Goal: Task Accomplishment & Management: Complete application form

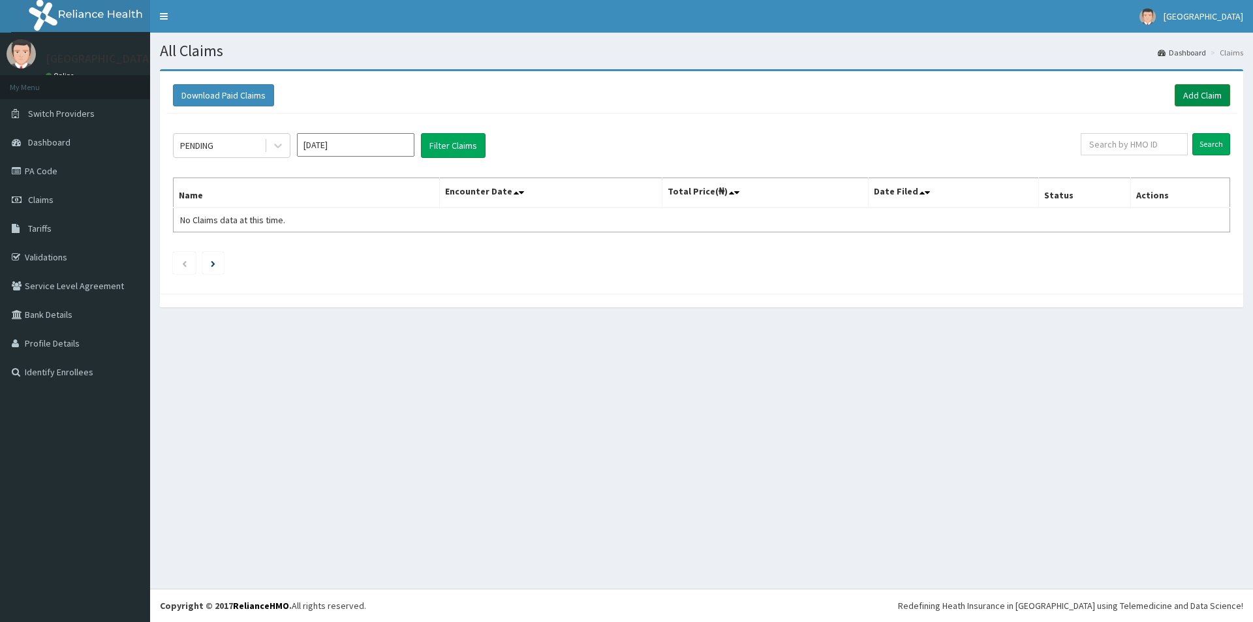
click at [1214, 92] on link "Add Claim" at bounding box center [1202, 95] width 55 height 22
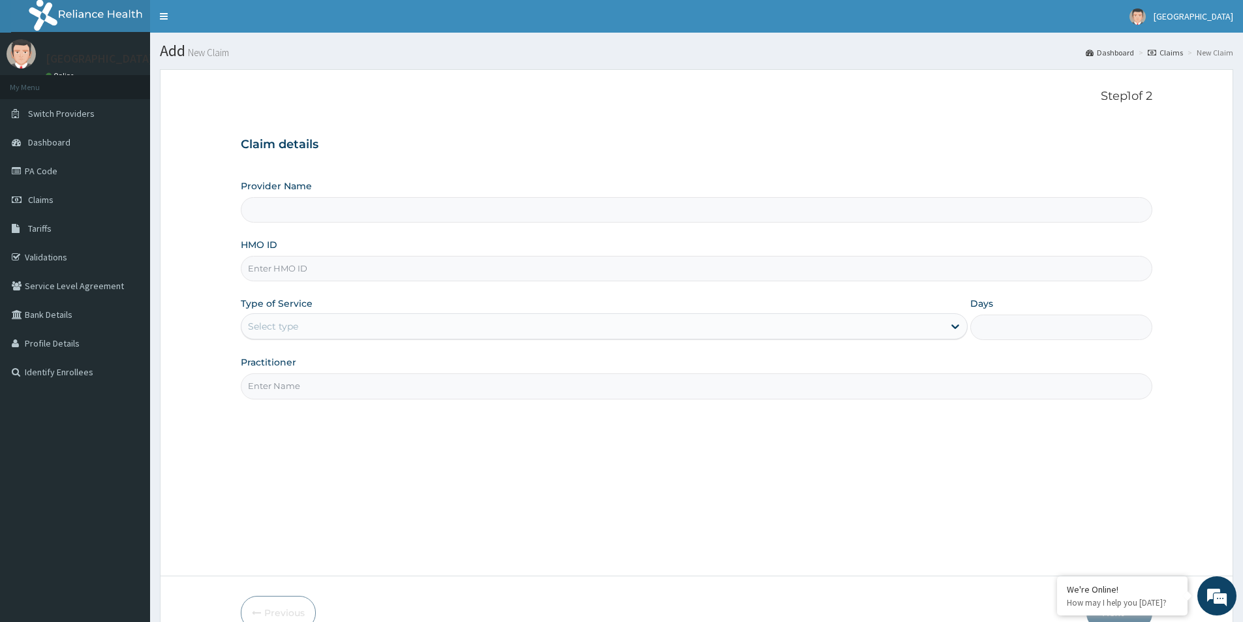
click at [362, 271] on input "HMO ID" at bounding box center [697, 268] width 912 height 25
type input "Mother And Child Hospital- IKEJA"
type input "HTL/10288/A"
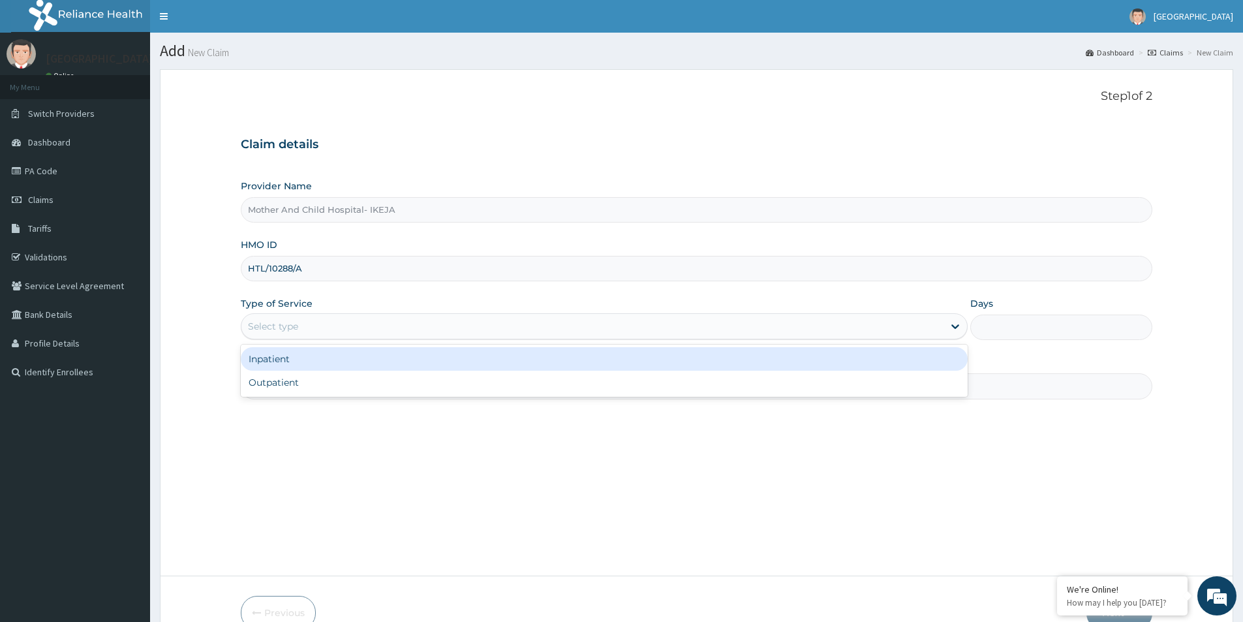
click at [414, 333] on div "Select type" at bounding box center [592, 326] width 702 height 21
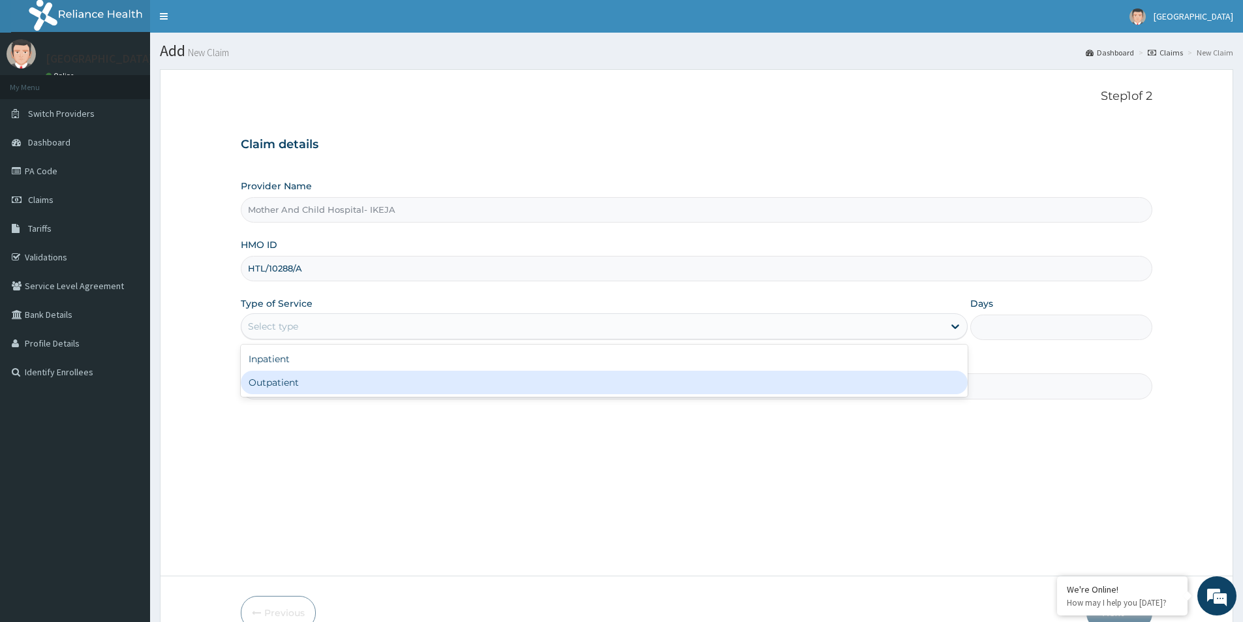
click at [369, 383] on div "Outpatient" at bounding box center [604, 382] width 727 height 23
type input "1"
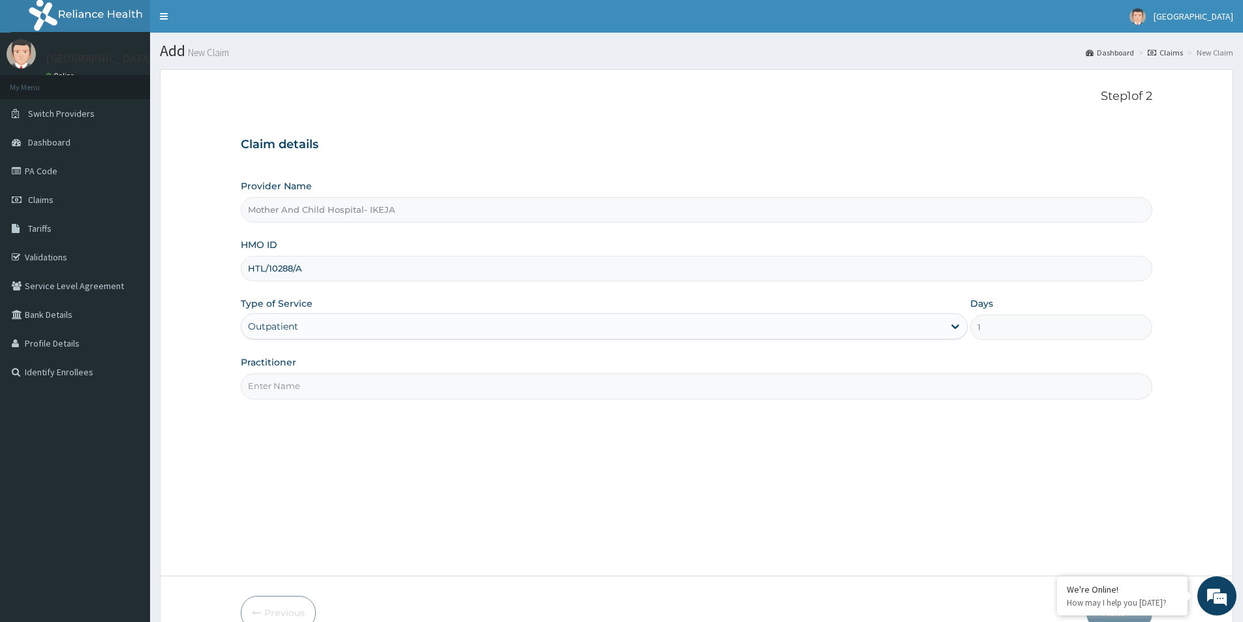
click at [367, 384] on input "Practitioner" at bounding box center [697, 385] width 912 height 25
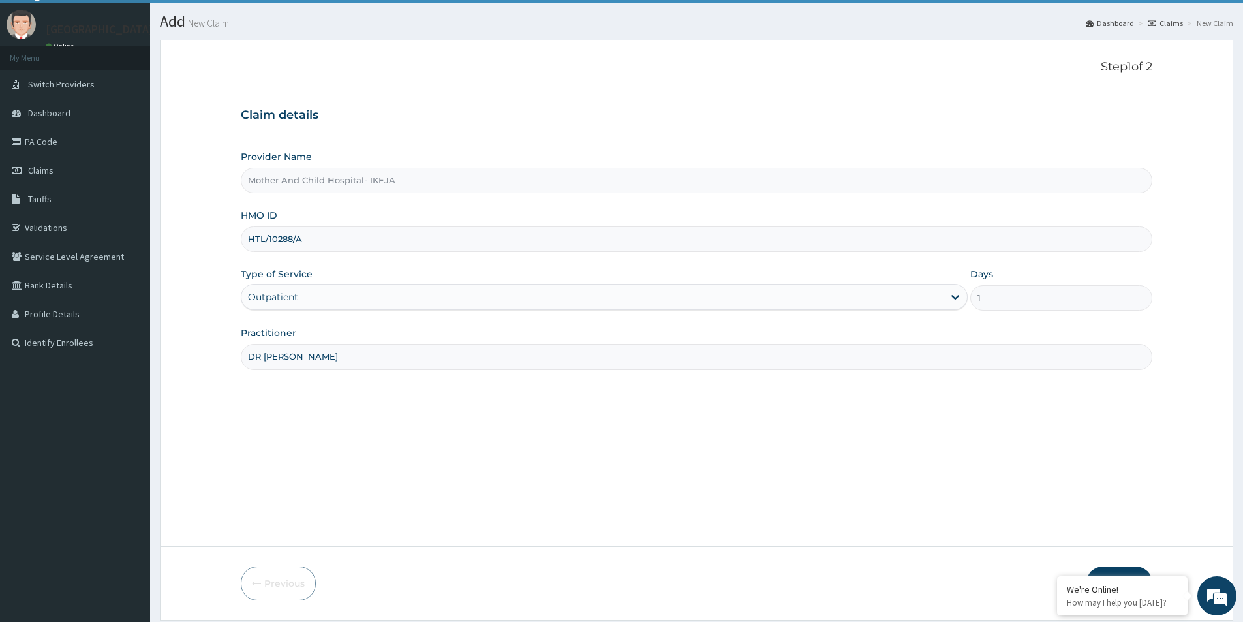
scroll to position [71, 0]
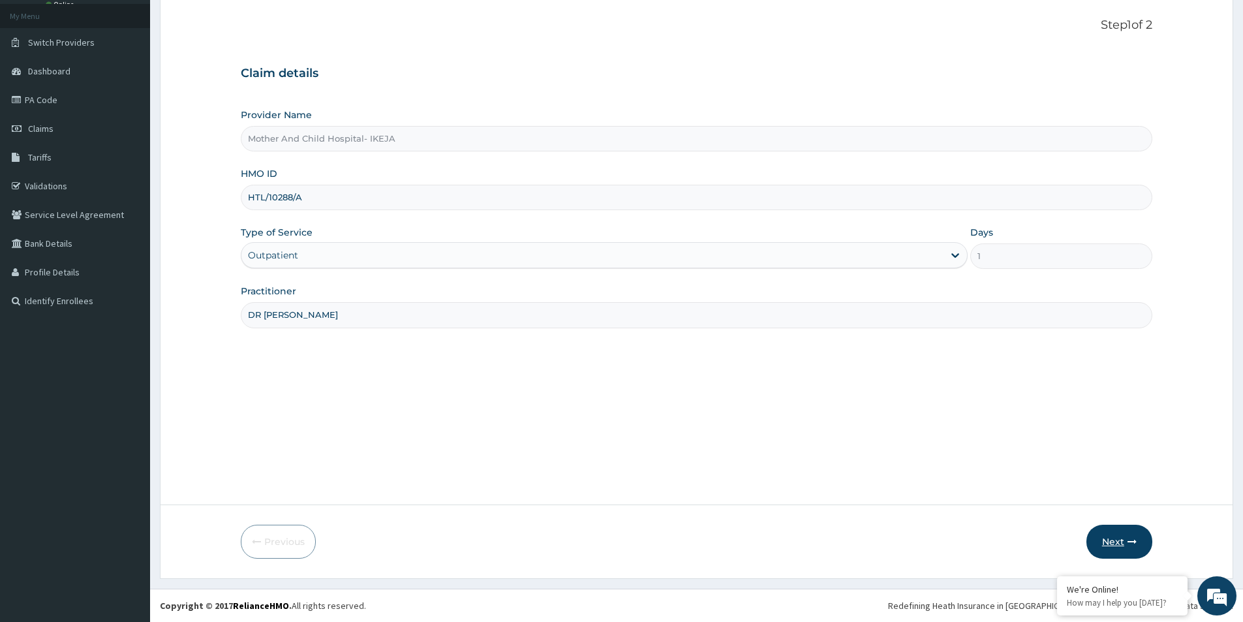
type input "DR EKPETTE"
click at [1128, 531] on button "Next" at bounding box center [1120, 542] width 66 height 34
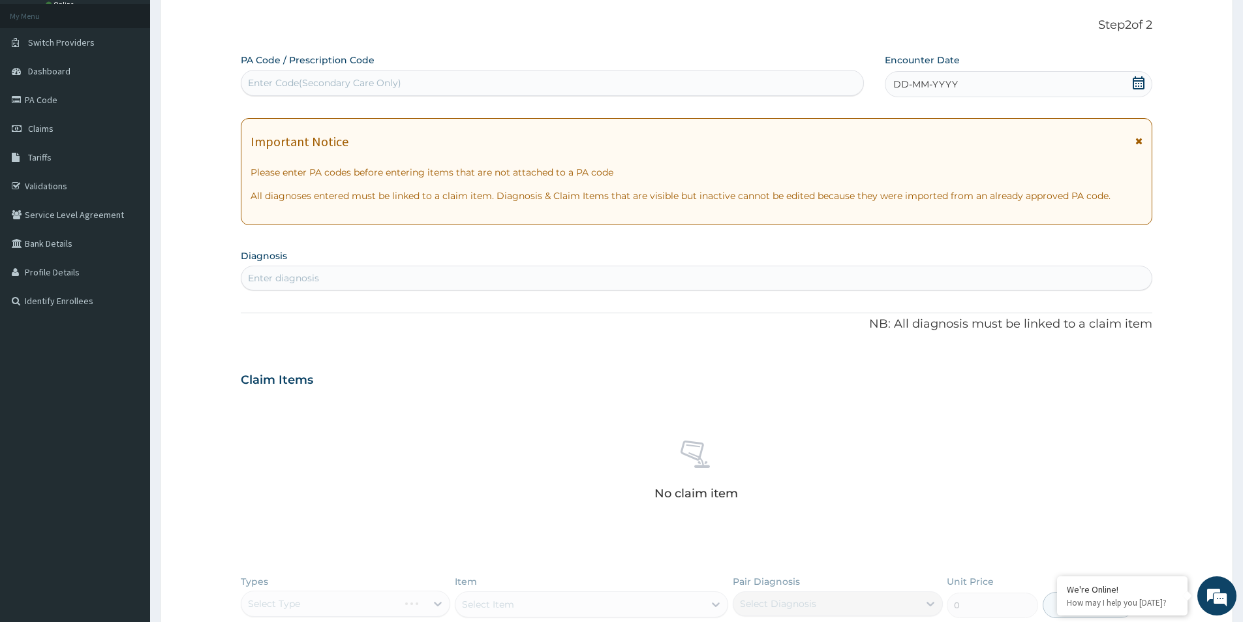
click at [1132, 86] on icon at bounding box center [1138, 82] width 13 height 13
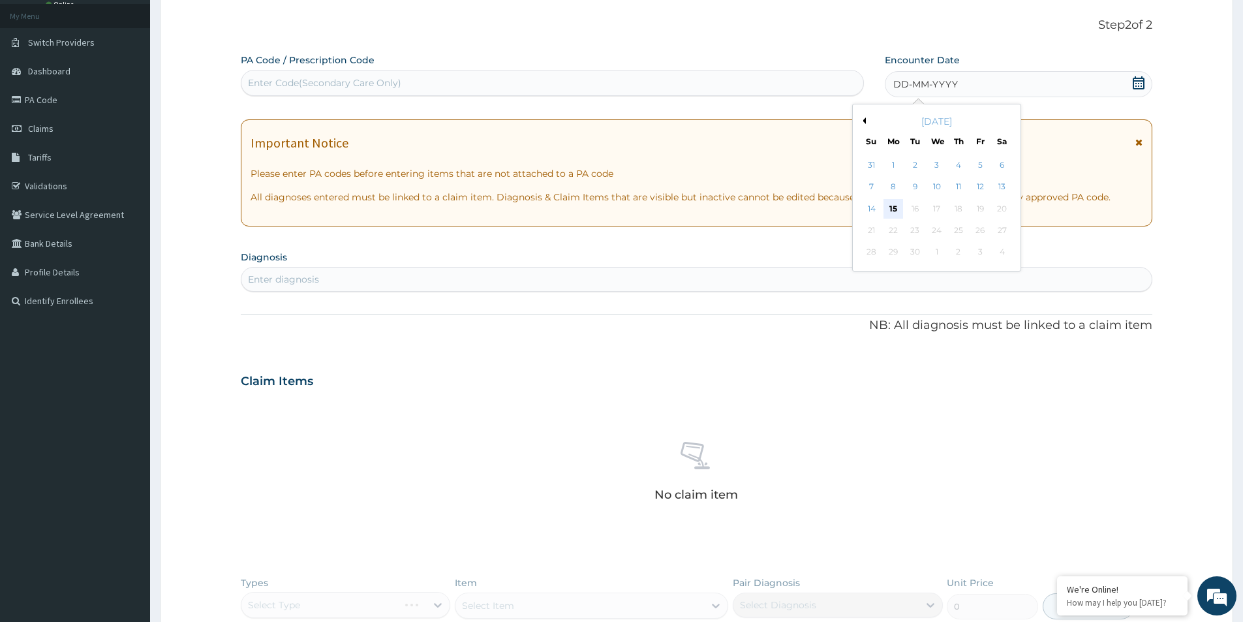
click at [889, 208] on div "15" at bounding box center [894, 209] width 20 height 20
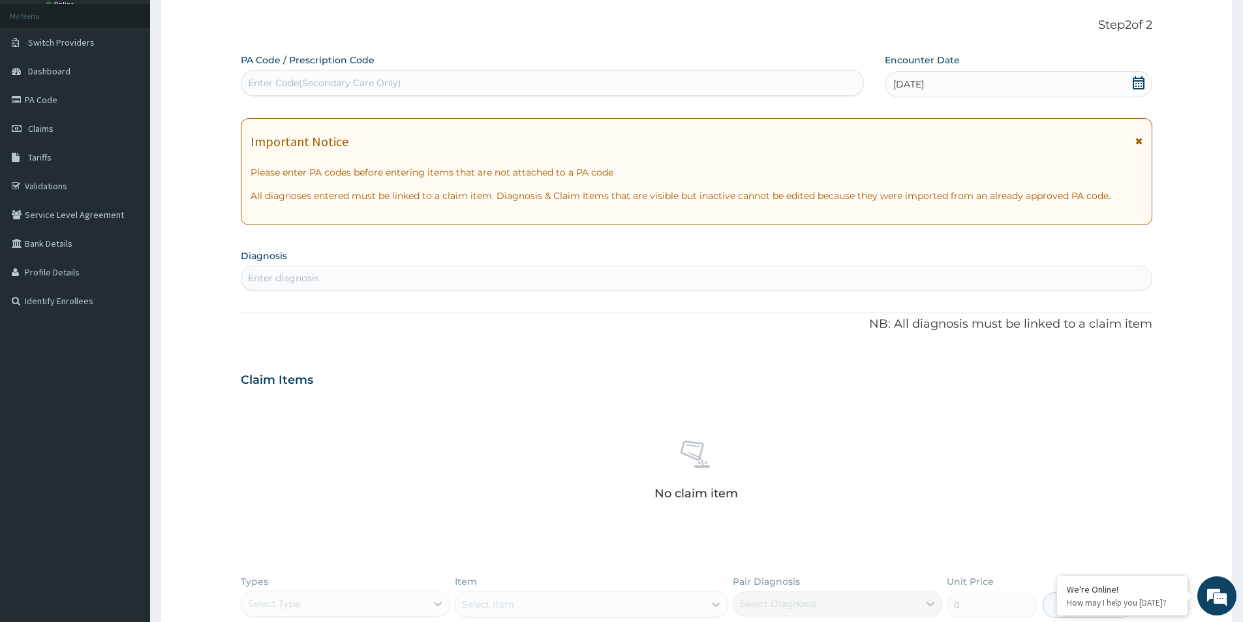
click at [829, 281] on div "Enter diagnosis" at bounding box center [696, 278] width 910 height 21
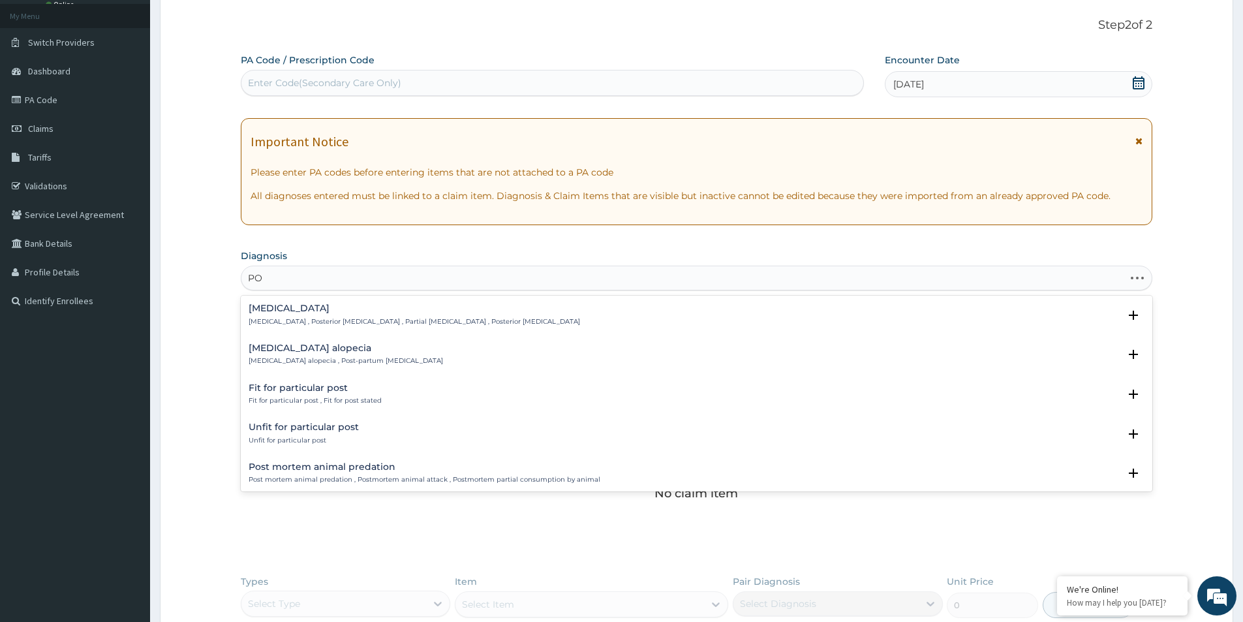
type input "P"
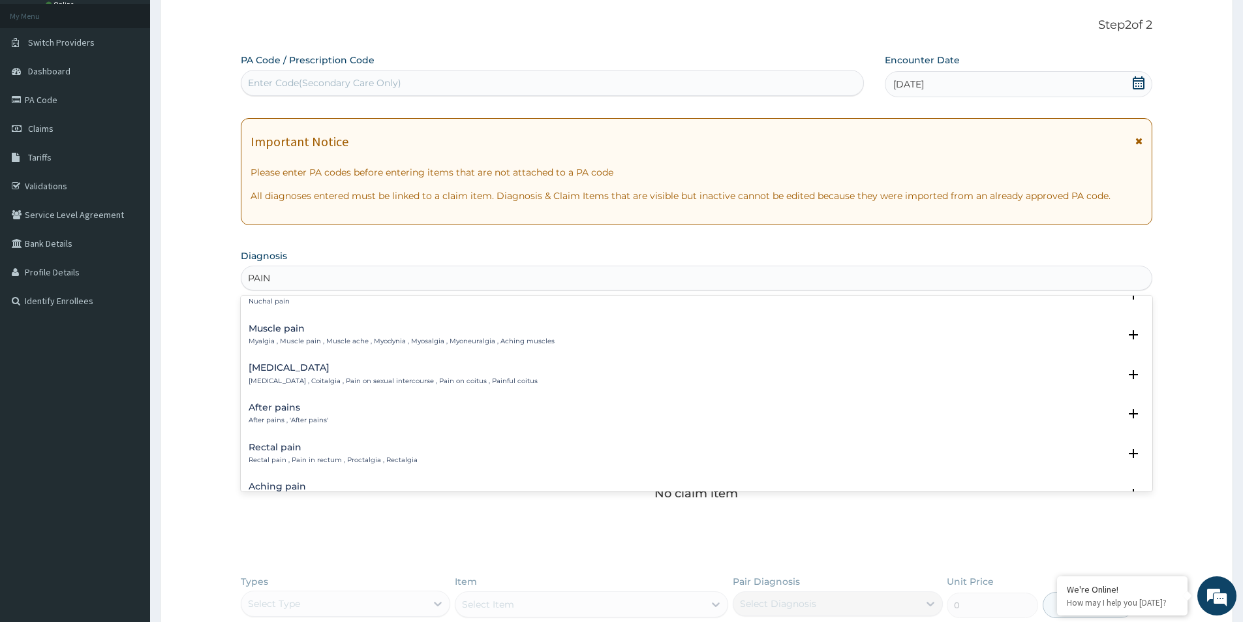
scroll to position [1789, 0]
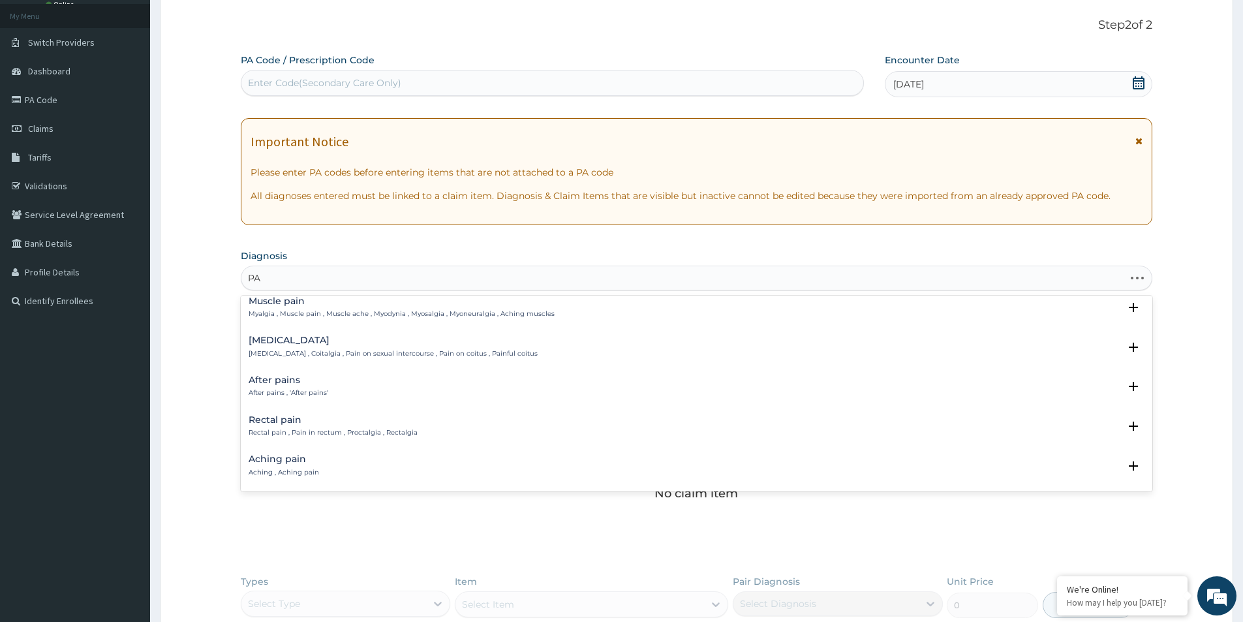
type input "P"
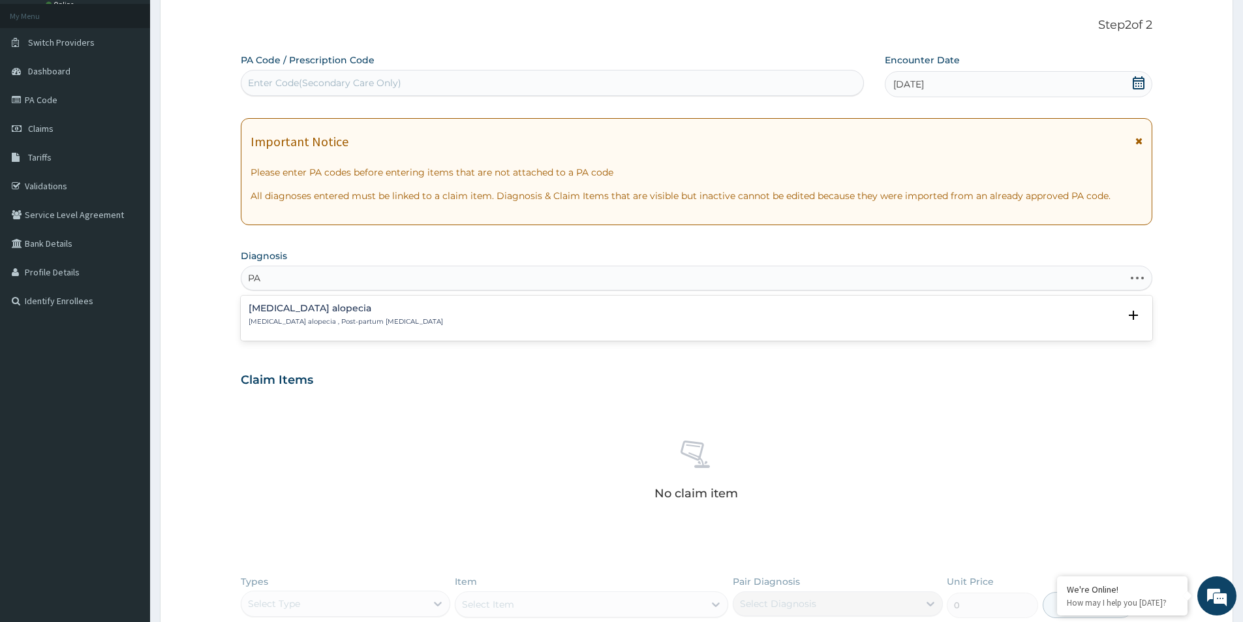
type input "P"
type input "PROCEDU"
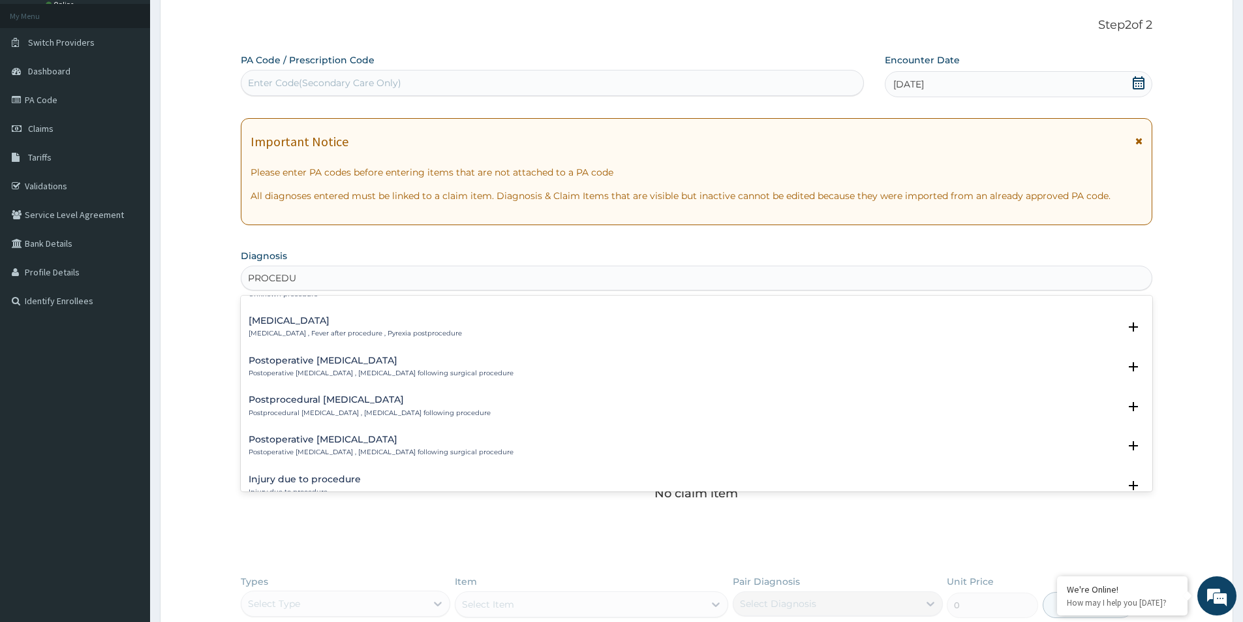
scroll to position [0, 0]
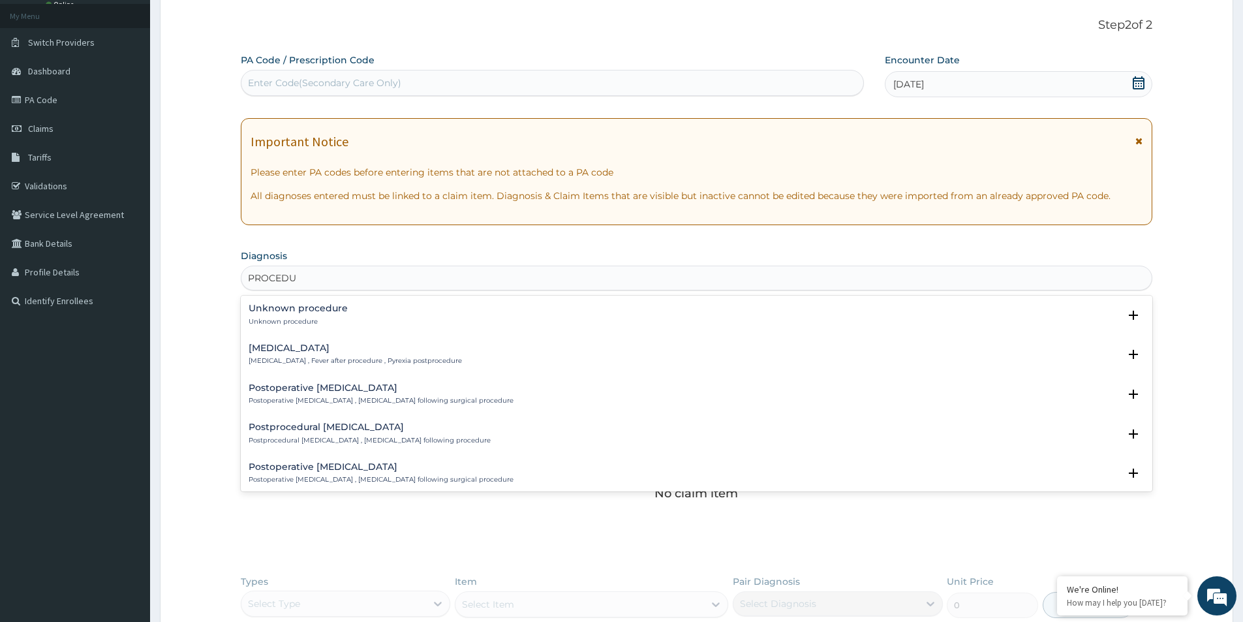
click at [265, 353] on h4 "Postprocedural fever" at bounding box center [355, 348] width 213 height 10
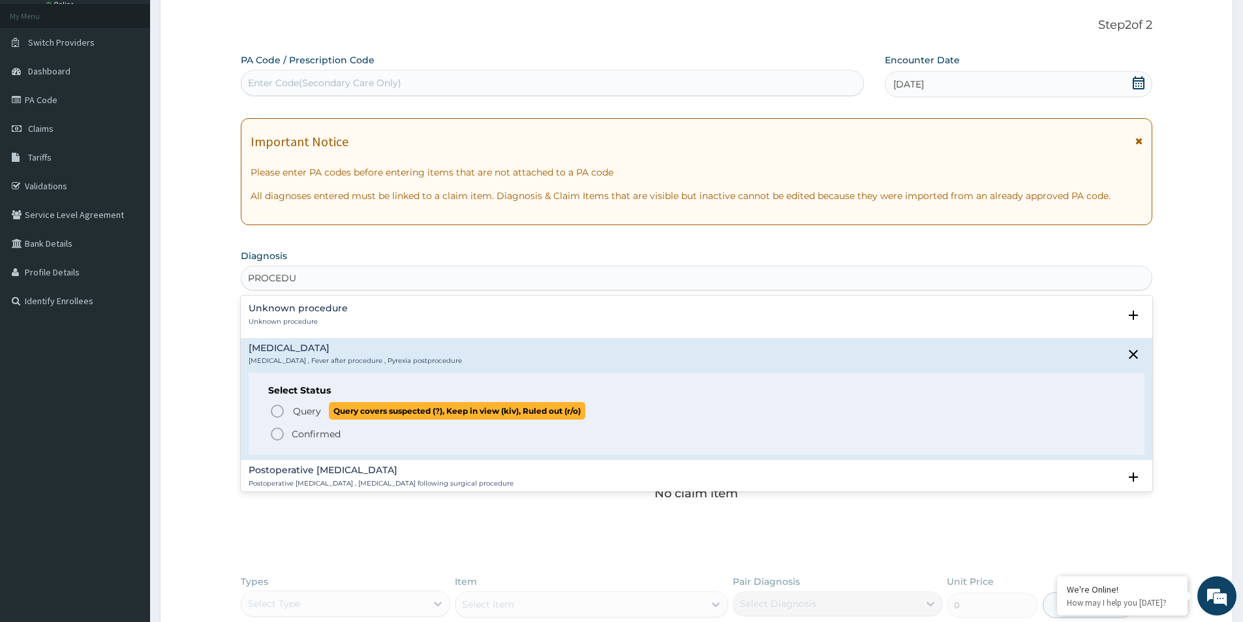
click at [276, 411] on icon "status option query" at bounding box center [278, 411] width 16 height 16
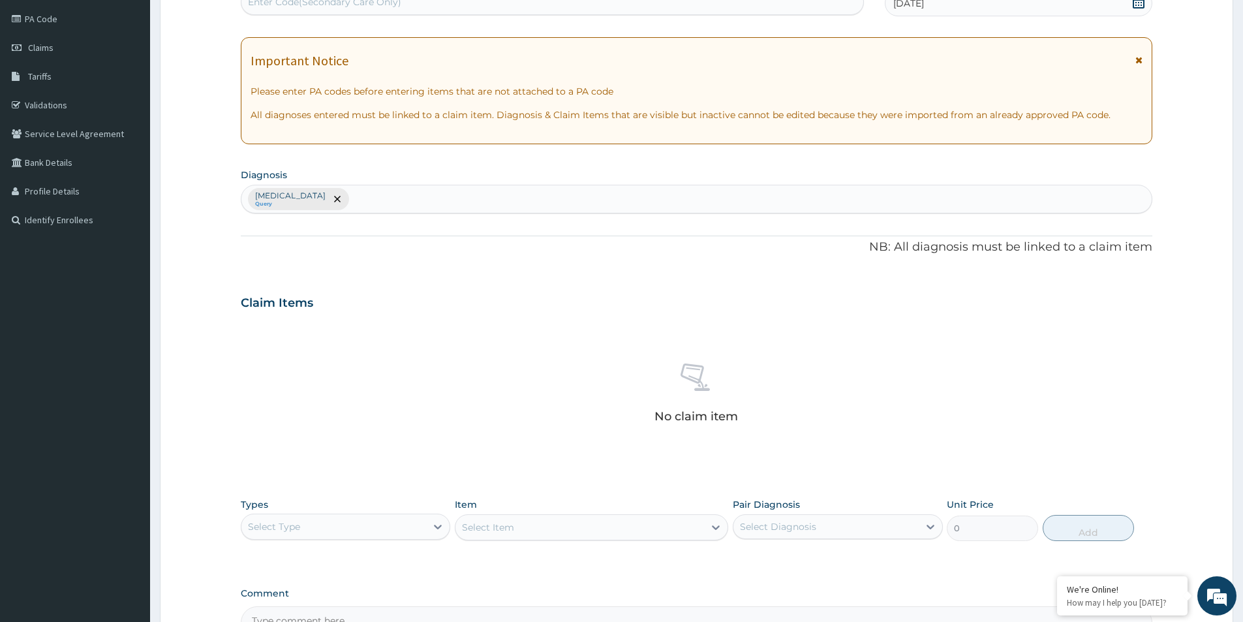
scroll to position [306, 0]
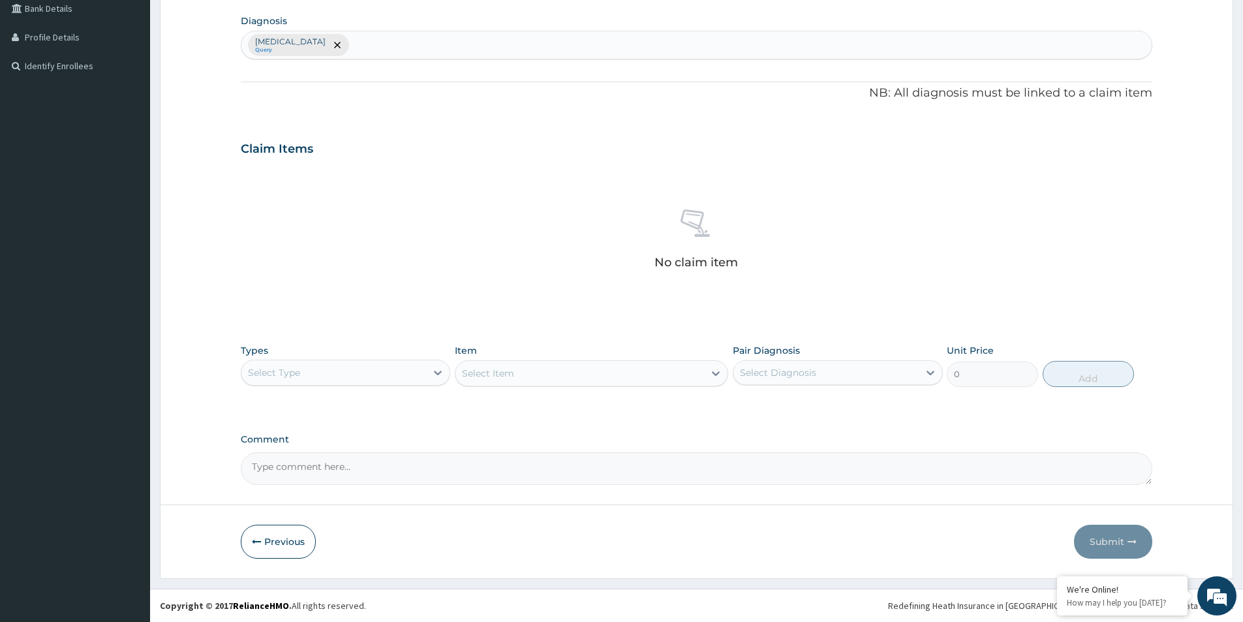
click at [295, 370] on div "Select Type" at bounding box center [274, 372] width 52 height 13
click at [289, 452] on div "Procedures" at bounding box center [345, 451] width 209 height 23
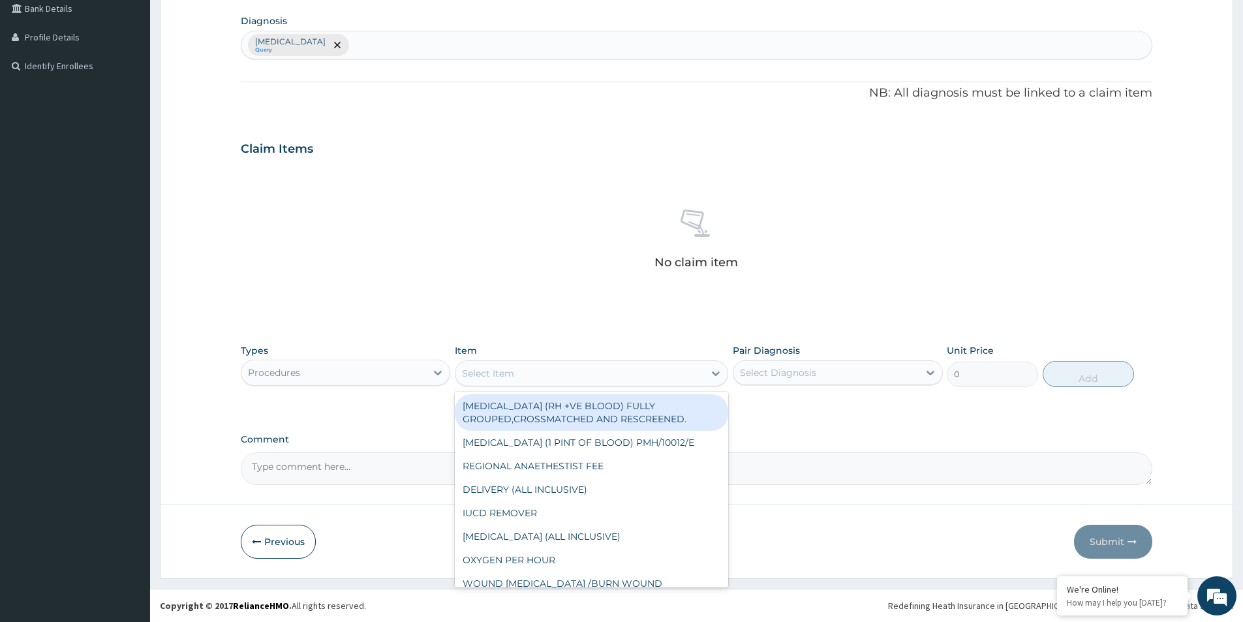
click at [548, 375] on div "Select Item" at bounding box center [580, 373] width 249 height 21
type input "GP"
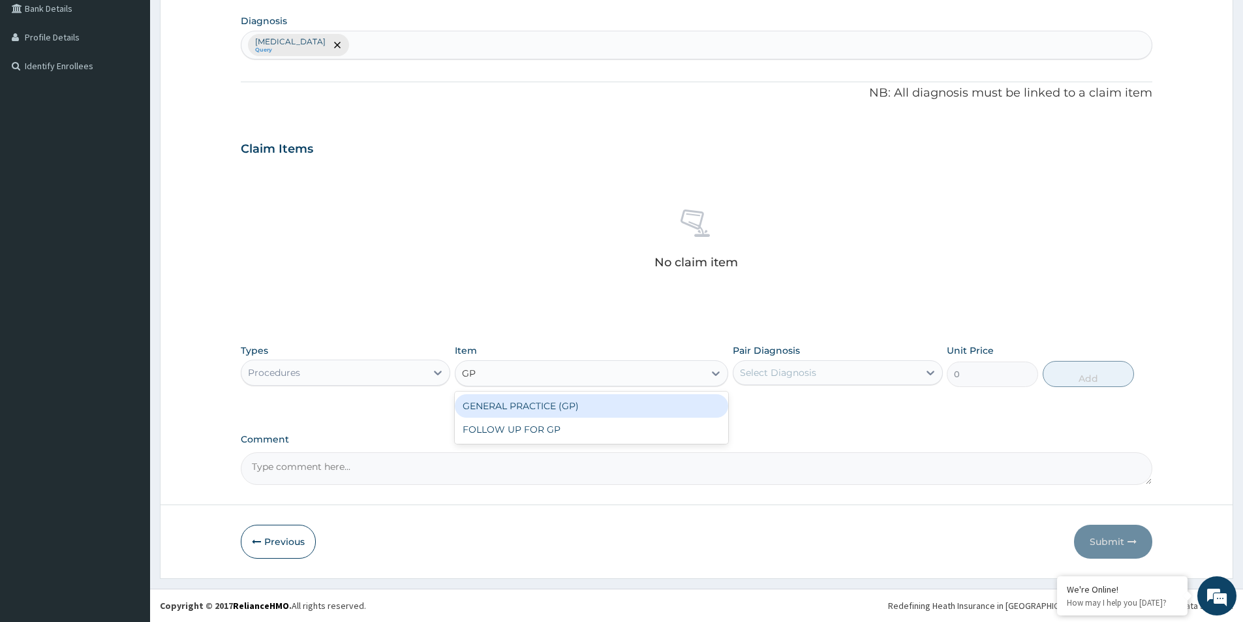
click at [527, 406] on div "GENERAL PRACTICE (GP)" at bounding box center [591, 405] width 273 height 23
type input "4000"
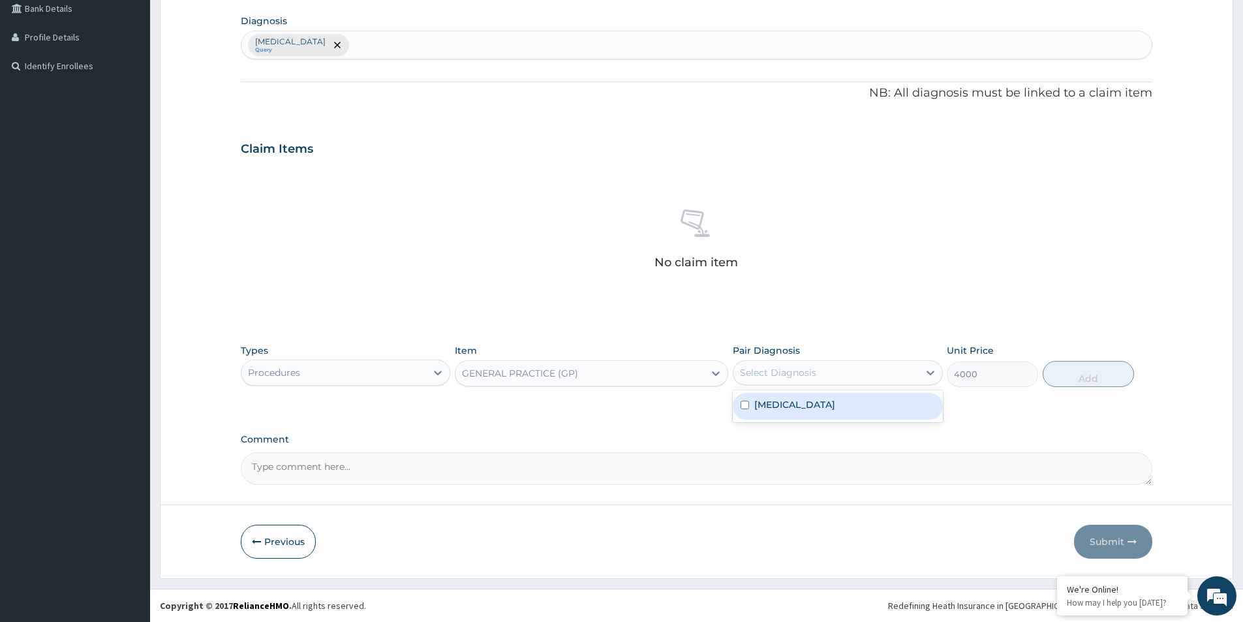
drag, startPoint x: 799, startPoint y: 365, endPoint x: 798, endPoint y: 379, distance: 13.8
click at [799, 372] on div "Select Diagnosis" at bounding box center [778, 372] width 76 height 13
click at [799, 400] on label "Postprocedural fever" at bounding box center [794, 404] width 81 height 13
checkbox input "true"
click at [1096, 373] on button "Add" at bounding box center [1088, 374] width 91 height 26
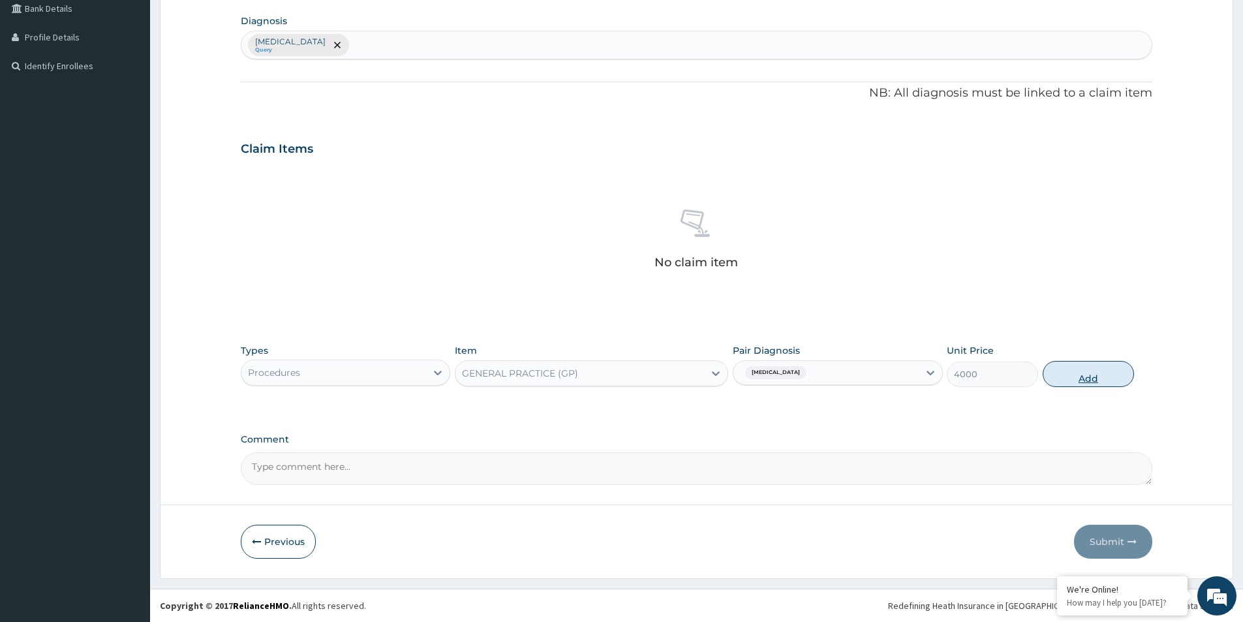
type input "0"
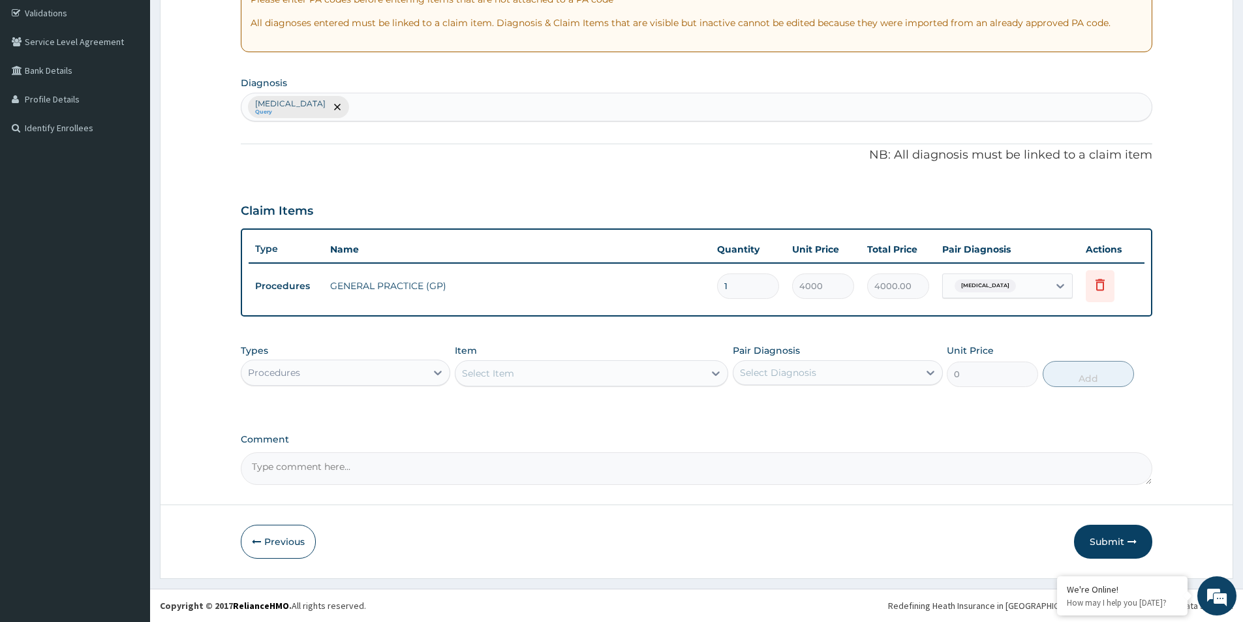
click at [384, 371] on div "Procedures" at bounding box center [333, 372] width 185 height 21
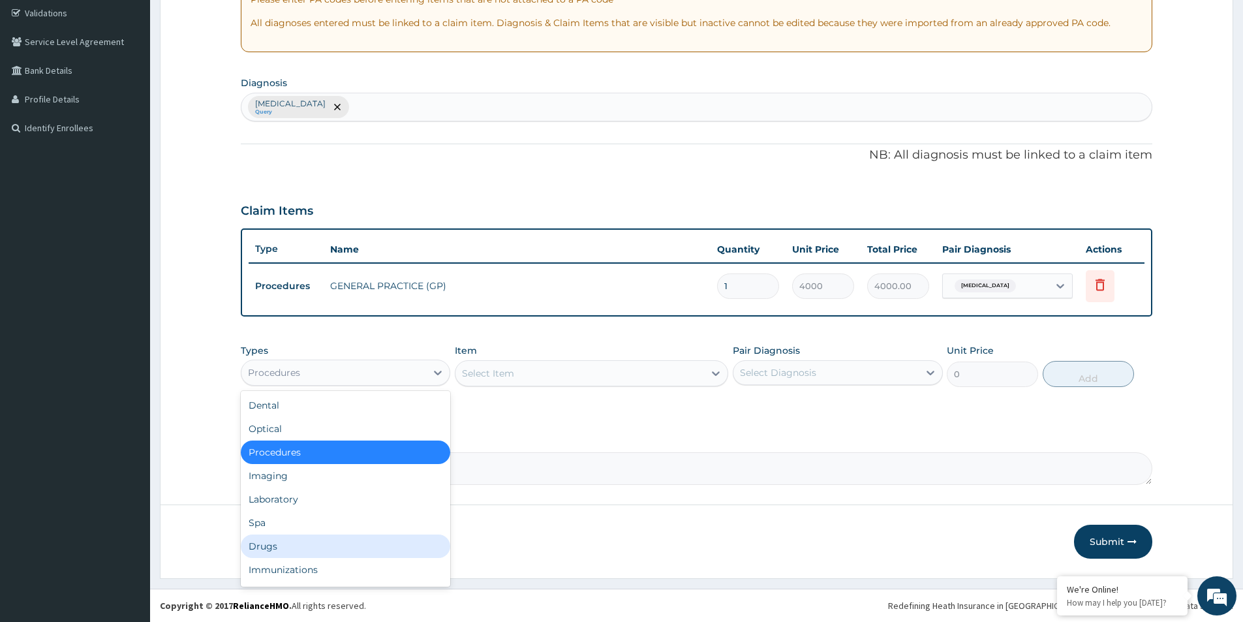
click at [283, 540] on div "Drugs" at bounding box center [345, 545] width 209 height 23
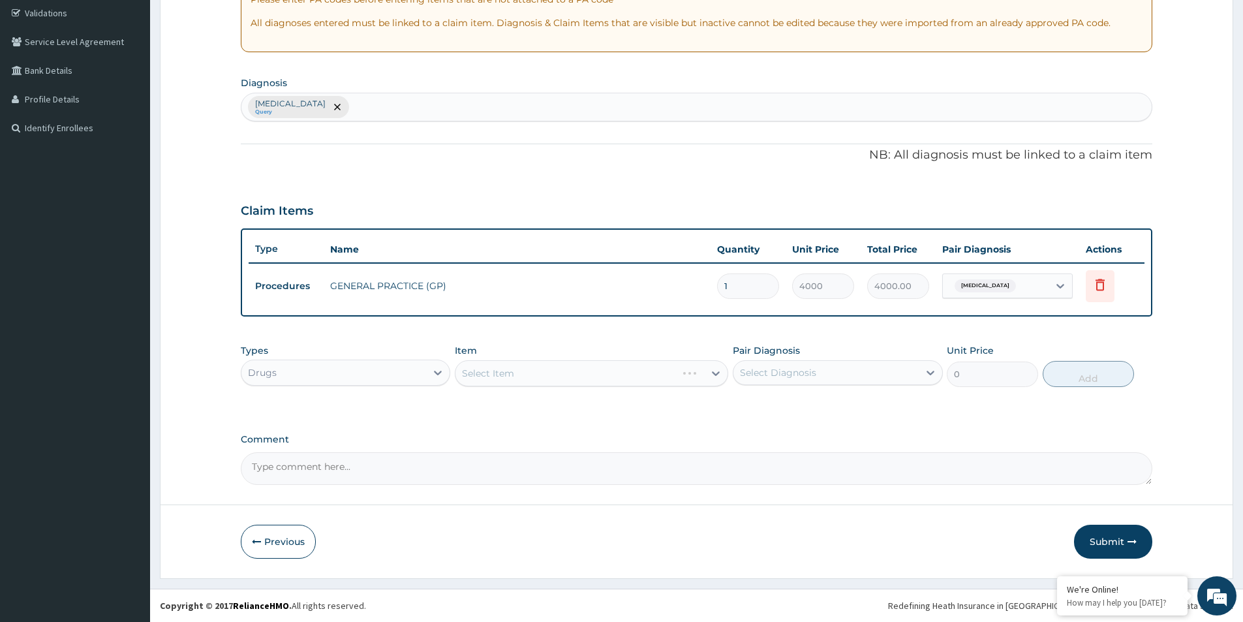
click at [543, 375] on div "Select Item" at bounding box center [591, 373] width 273 height 26
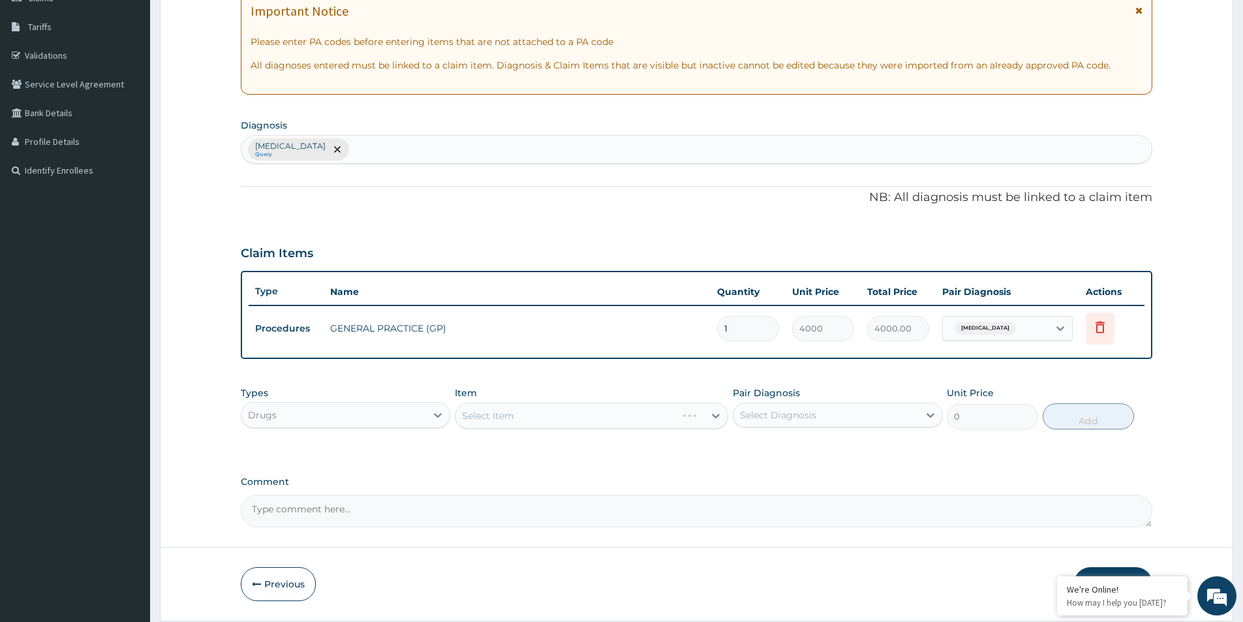
scroll to position [179, 0]
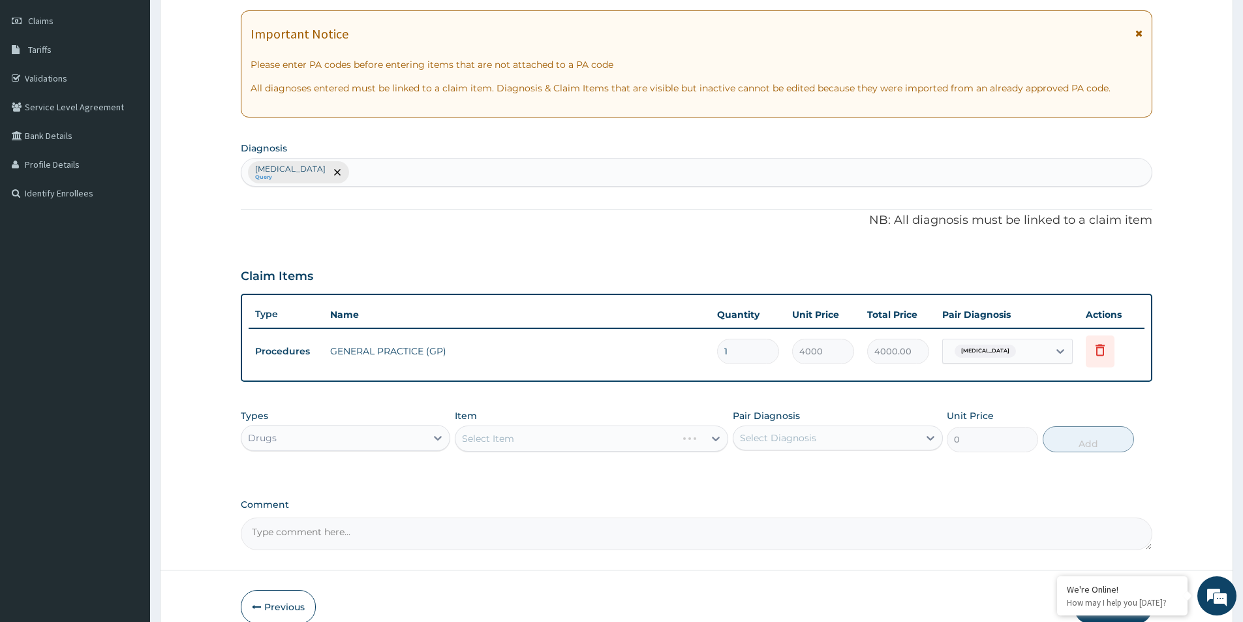
click at [532, 442] on div "Select Item" at bounding box center [591, 438] width 273 height 26
click at [615, 436] on div "Select Item" at bounding box center [580, 438] width 249 height 21
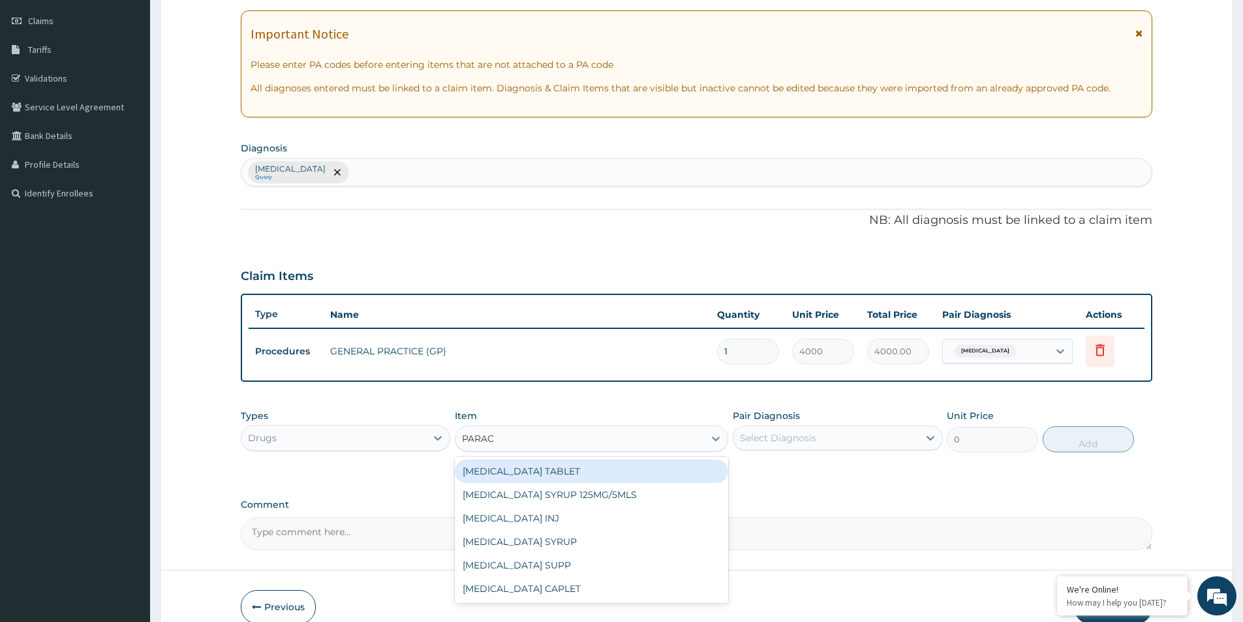
type input "PARACE"
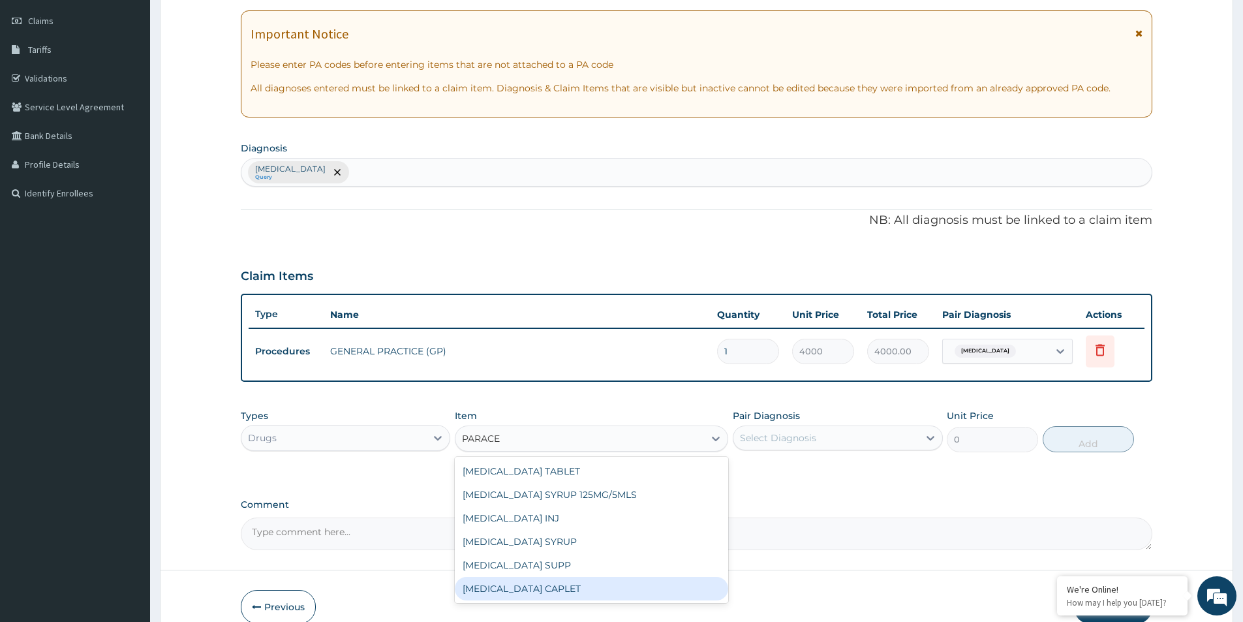
click at [613, 587] on div "PARACETAMOL CAPLET" at bounding box center [591, 588] width 273 height 23
type input "16"
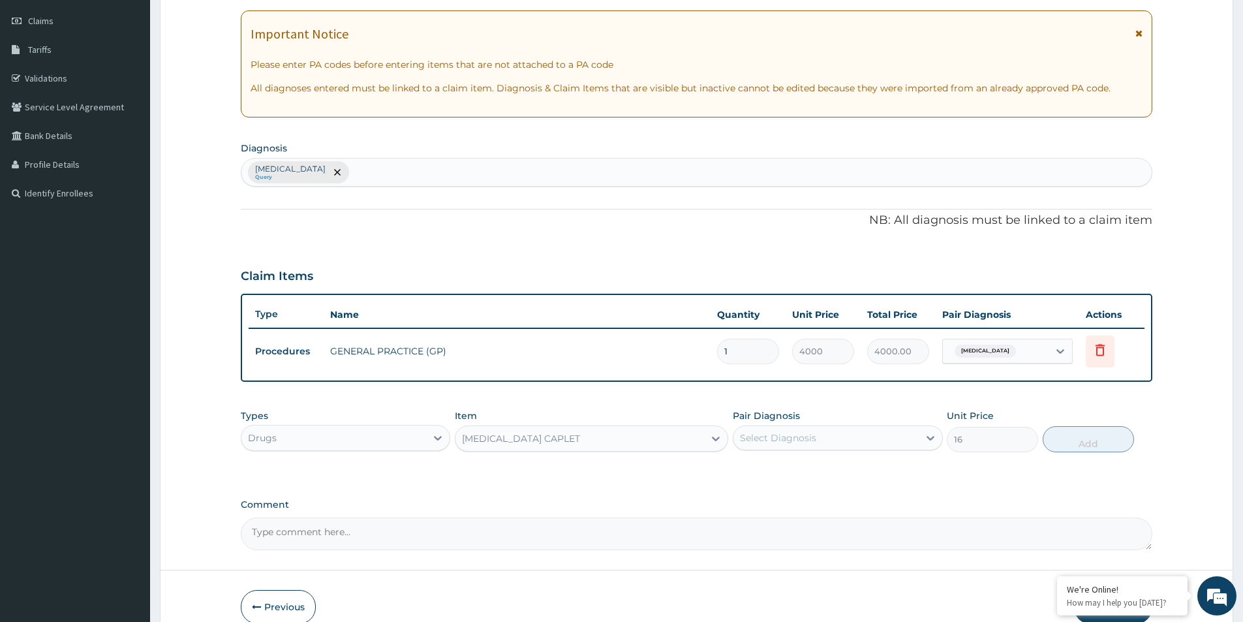
click at [794, 440] on div "Select Diagnosis" at bounding box center [778, 437] width 76 height 13
click at [779, 476] on div "Postprocedural fever" at bounding box center [837, 471] width 209 height 27
checkbox input "true"
click at [1047, 445] on button "Add" at bounding box center [1088, 439] width 91 height 26
type input "0"
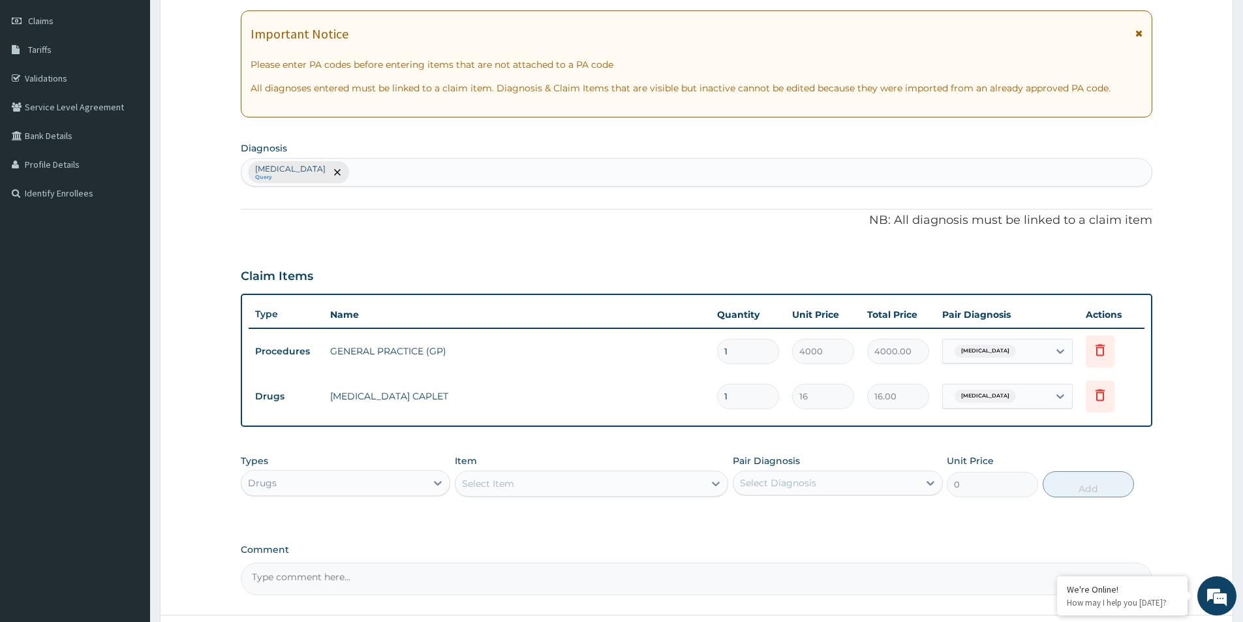
type input "18"
type input "288.00"
type input "18"
click at [693, 412] on tr "Drugs PARACETAMOL CAPLET 18 16 288.00 Postprocedural fever Delete" at bounding box center [697, 396] width 896 height 45
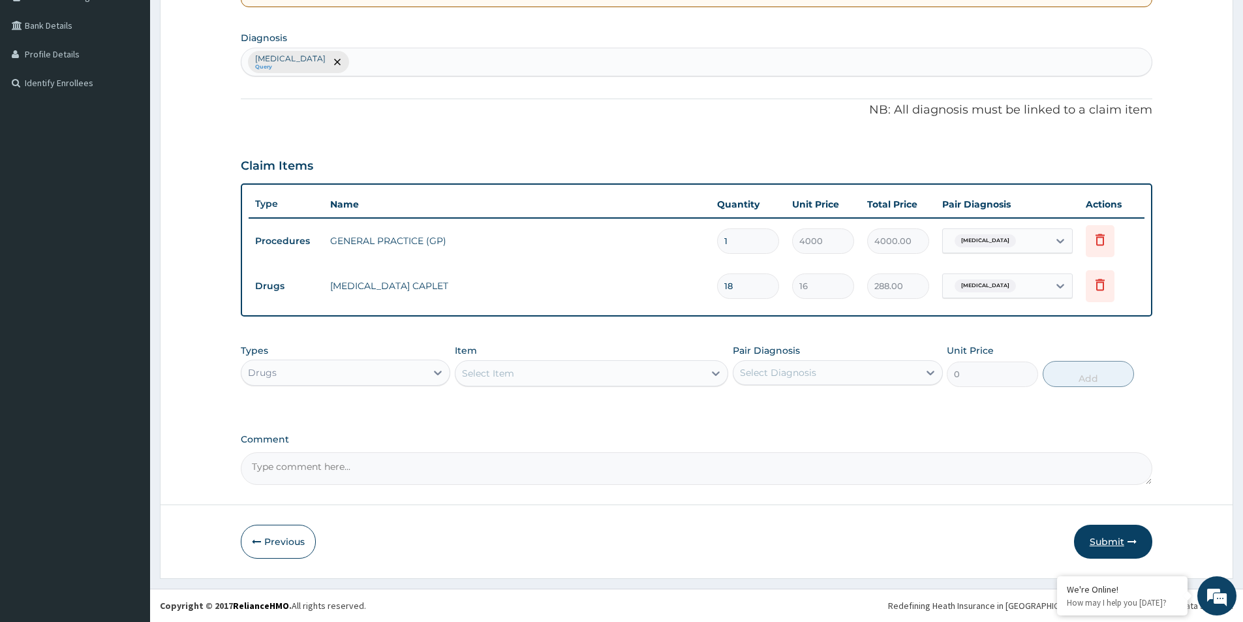
click at [1115, 539] on button "Submit" at bounding box center [1113, 542] width 78 height 34
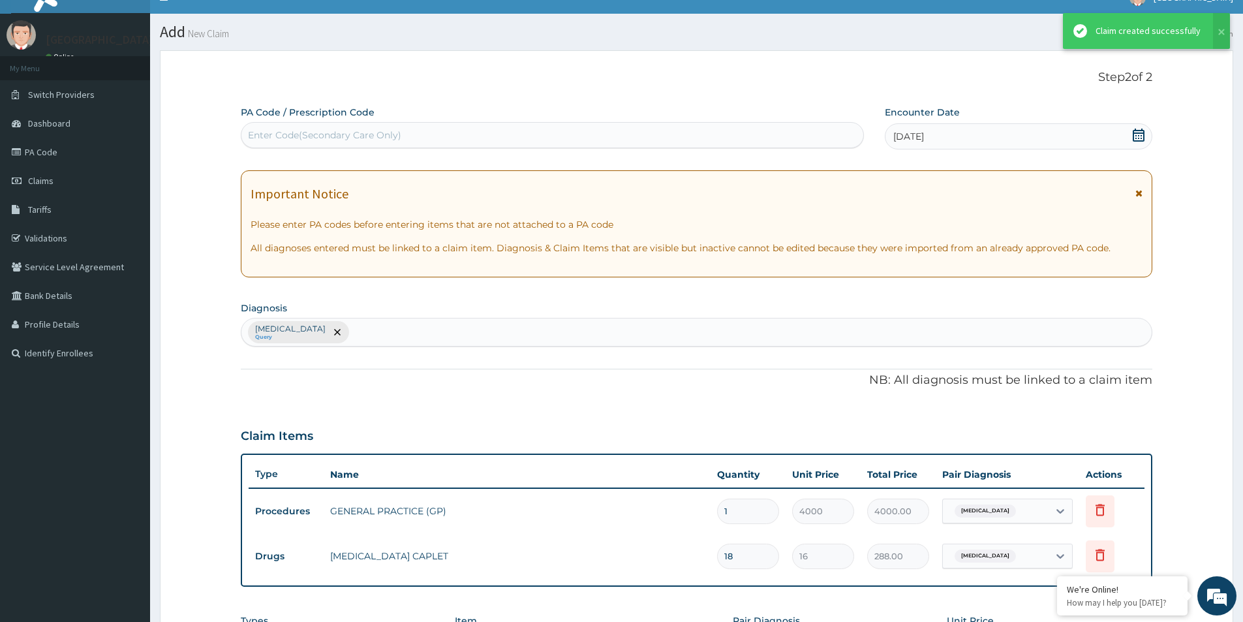
scroll to position [289, 0]
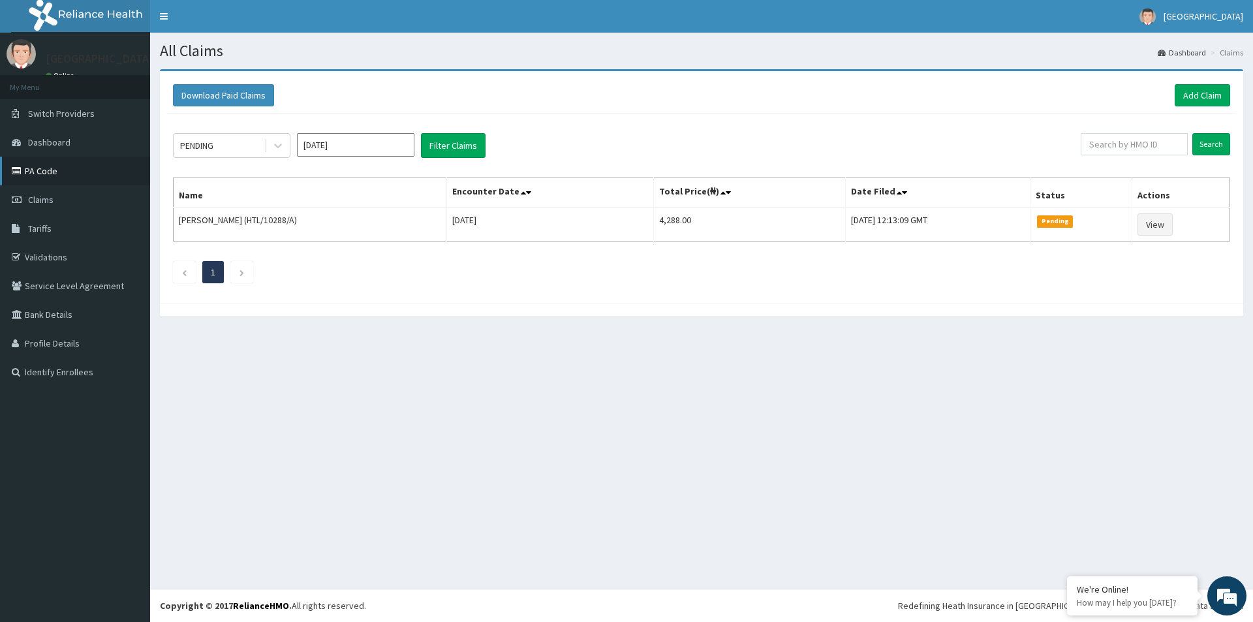
click at [42, 172] on link "PA Code" at bounding box center [75, 171] width 150 height 29
click at [1206, 104] on link "Add Claim" at bounding box center [1202, 95] width 55 height 22
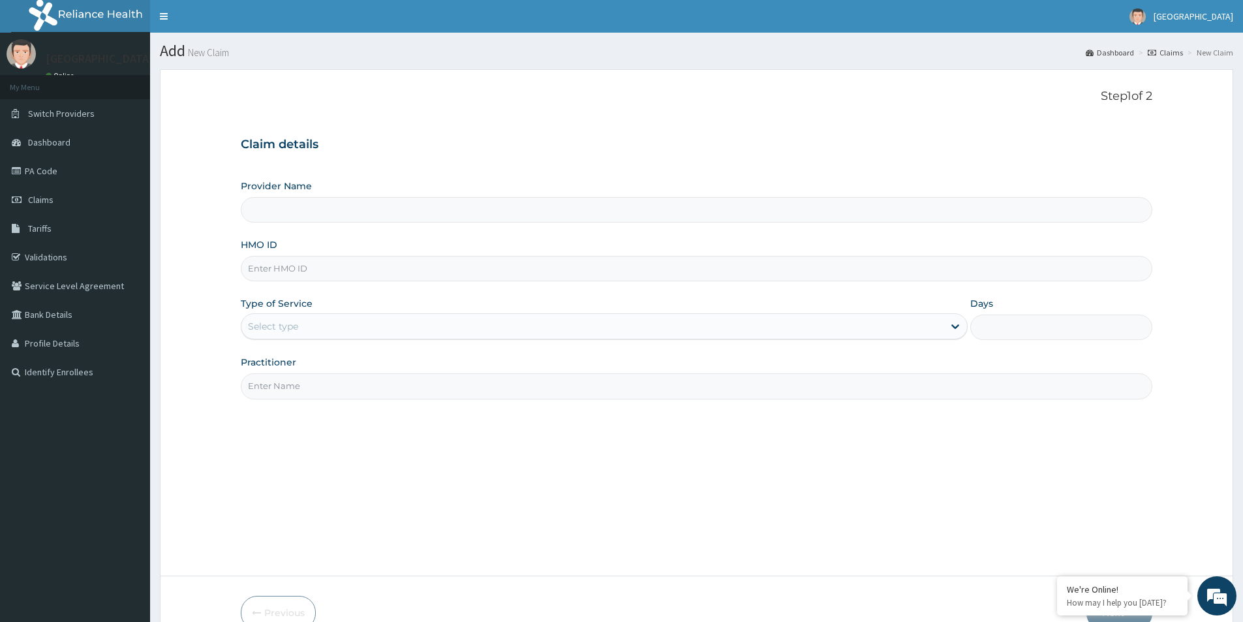
click at [384, 274] on input "HMO ID" at bounding box center [697, 268] width 912 height 25
type input "Mother And Child Hospital- IKEJA"
type input "HTL/10288/A"
click at [274, 315] on div "Select type" at bounding box center [604, 326] width 727 height 26
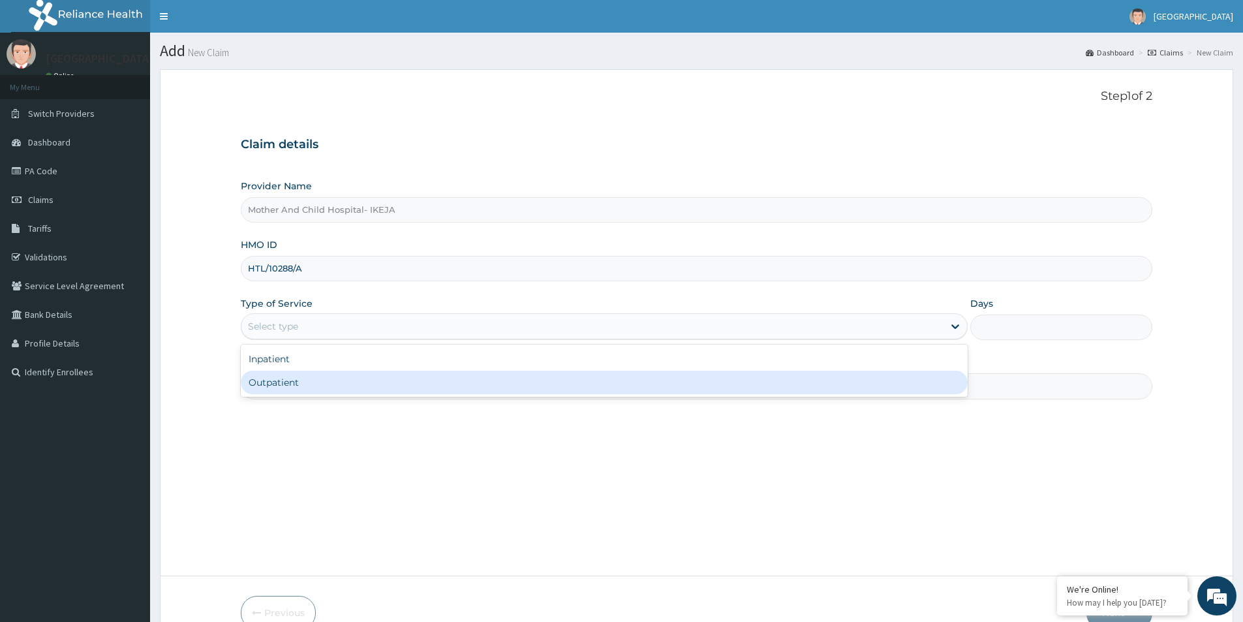
click at [274, 382] on div "Outpatient" at bounding box center [604, 382] width 727 height 23
type input "1"
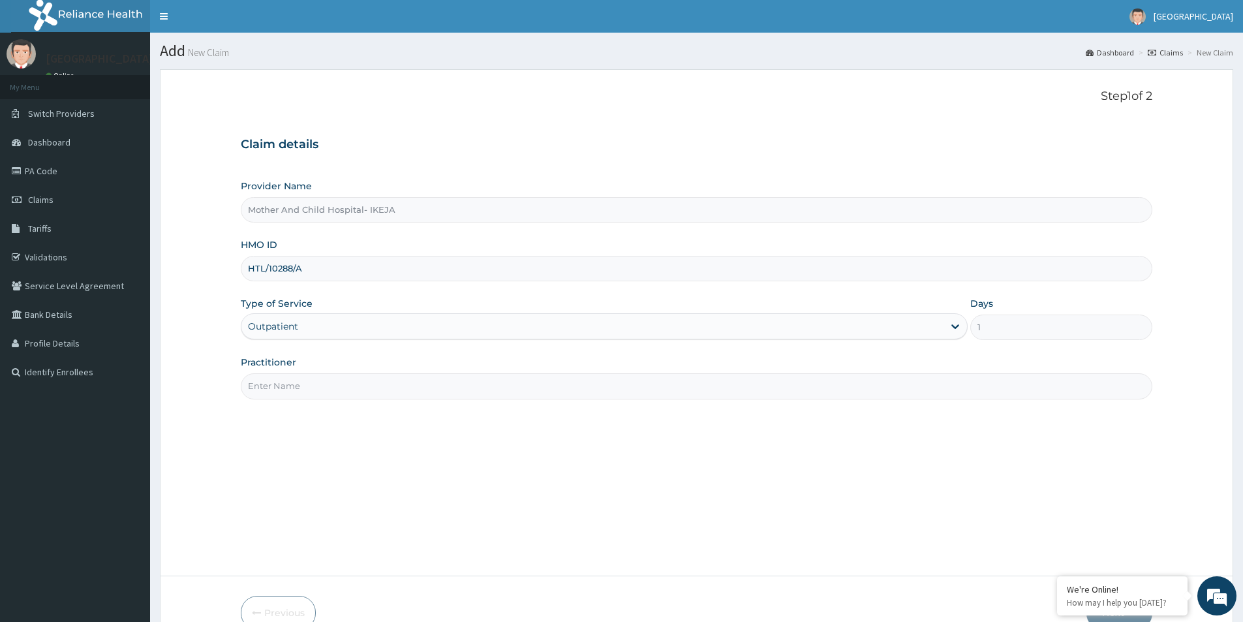
click at [277, 378] on input "Practitioner" at bounding box center [697, 385] width 912 height 25
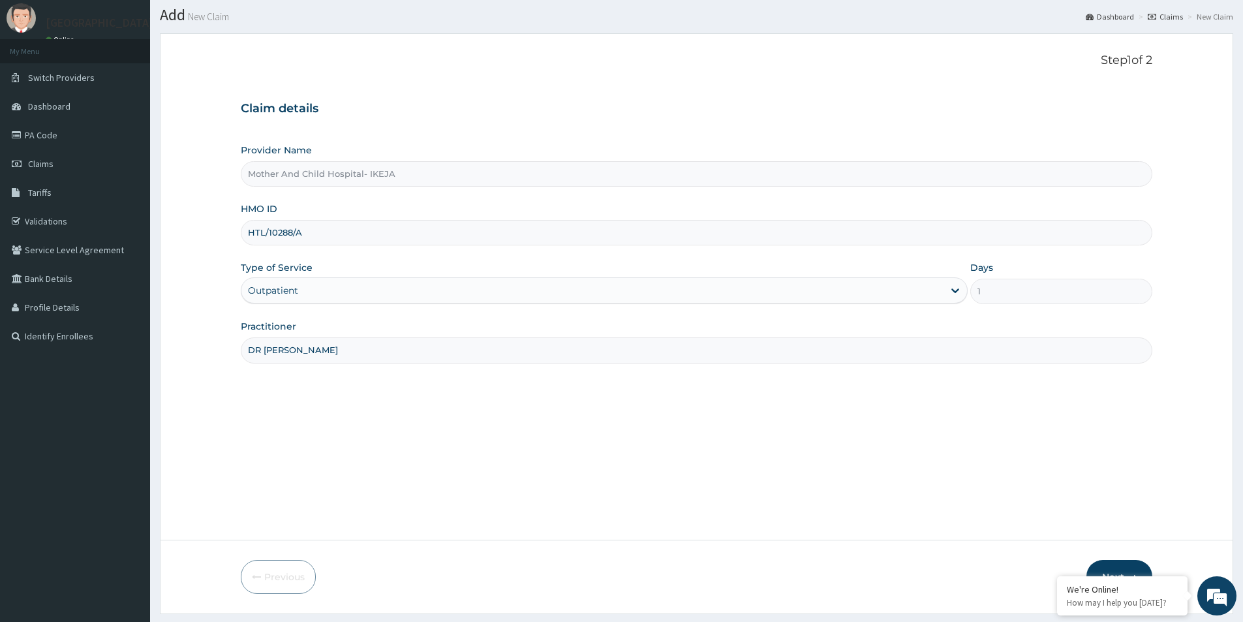
scroll to position [71, 0]
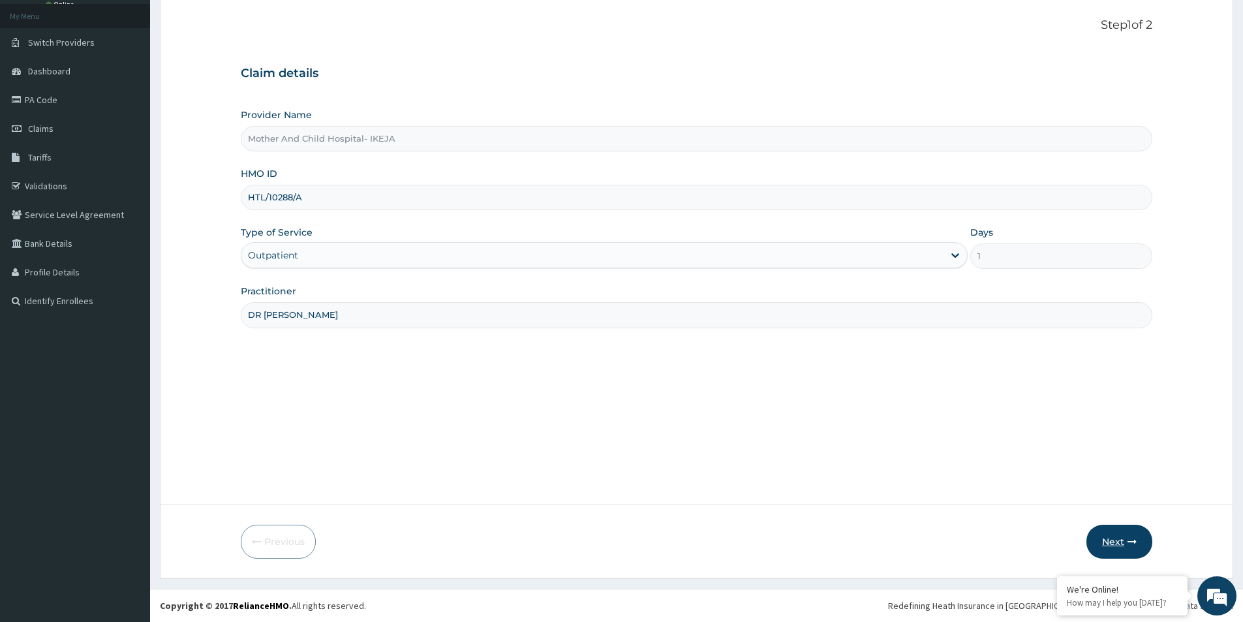
type input "DR EKPETTE"
click at [1135, 531] on button "Next" at bounding box center [1120, 542] width 66 height 34
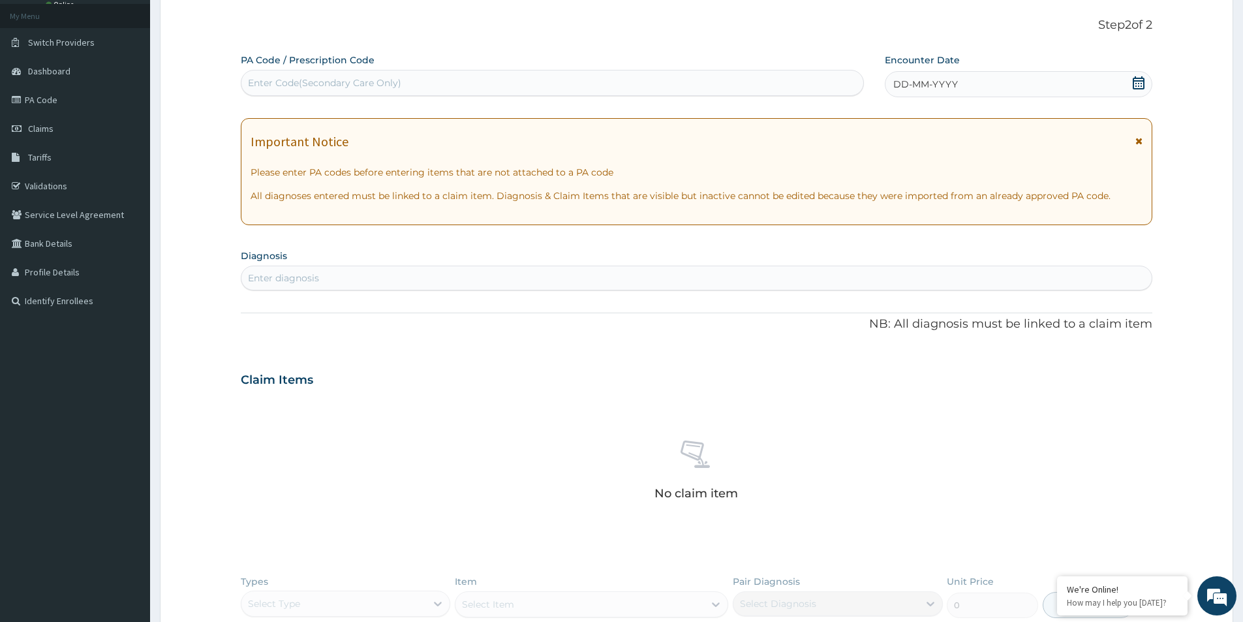
click at [813, 92] on div "Enter Code(Secondary Care Only)" at bounding box center [552, 82] width 622 height 21
click at [820, 84] on div "Enter Code(Secondary Care Only)" at bounding box center [552, 82] width 622 height 21
paste input "PA/1EEC02"
type input "PA/1EEC02"
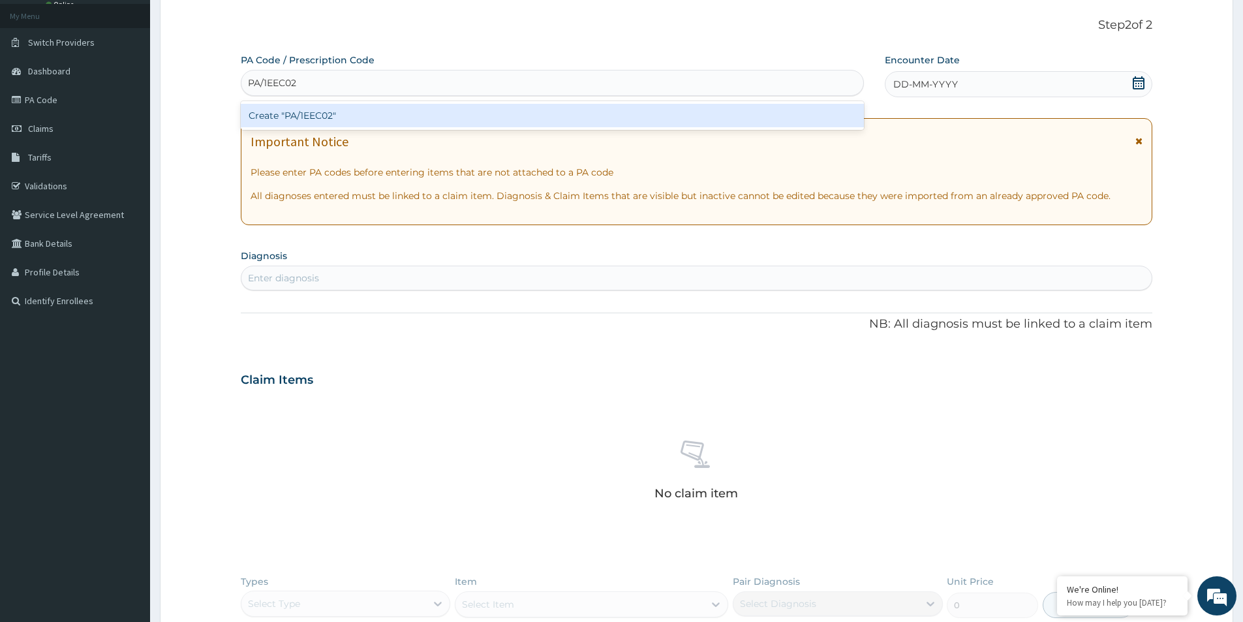
click at [670, 109] on div "Create "PA/1EEC02"" at bounding box center [552, 115] width 623 height 23
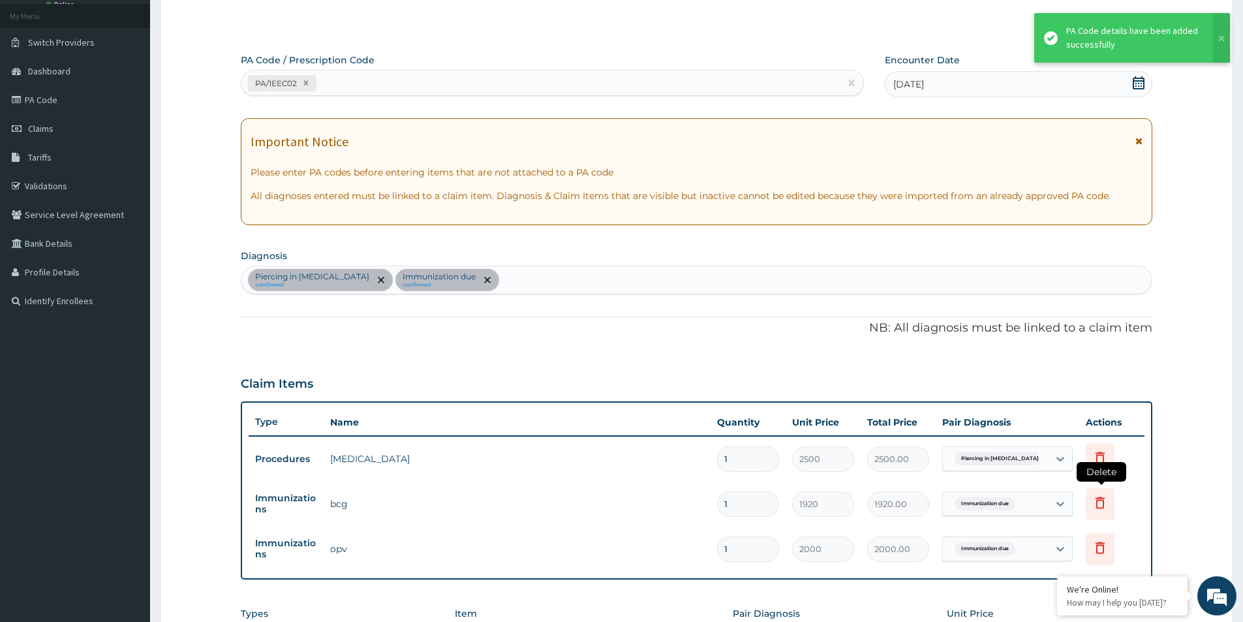
click at [1104, 504] on icon at bounding box center [1100, 503] width 16 height 16
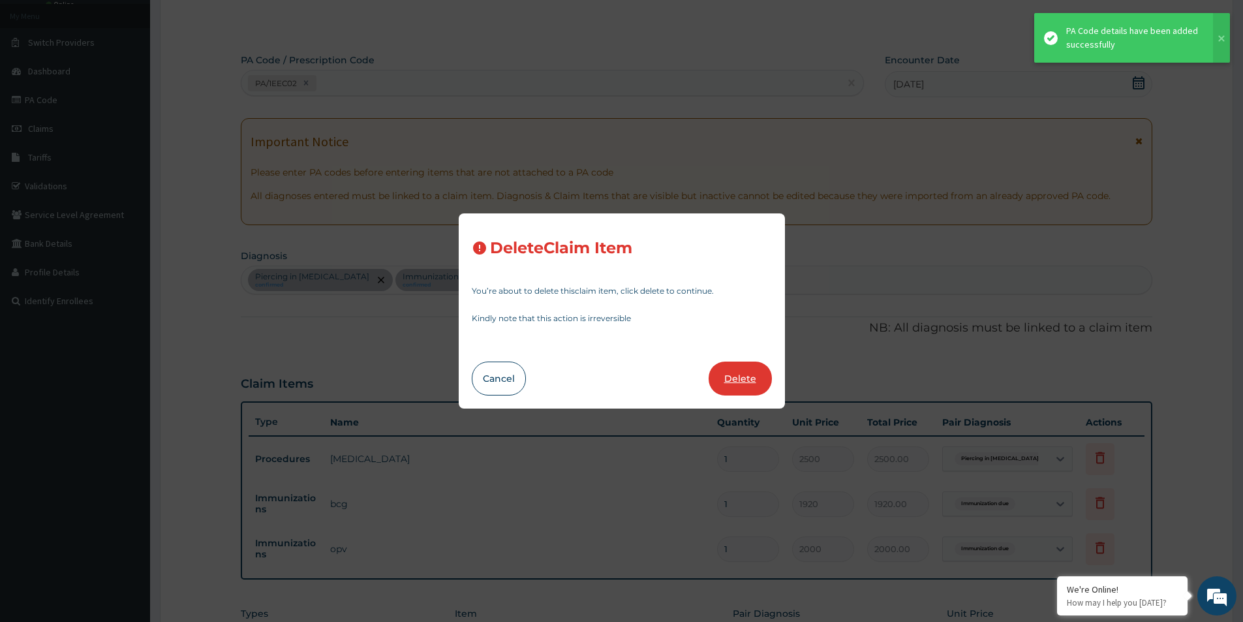
click at [748, 390] on button "Delete" at bounding box center [740, 379] width 63 height 34
type input "2000"
type input "2000.00"
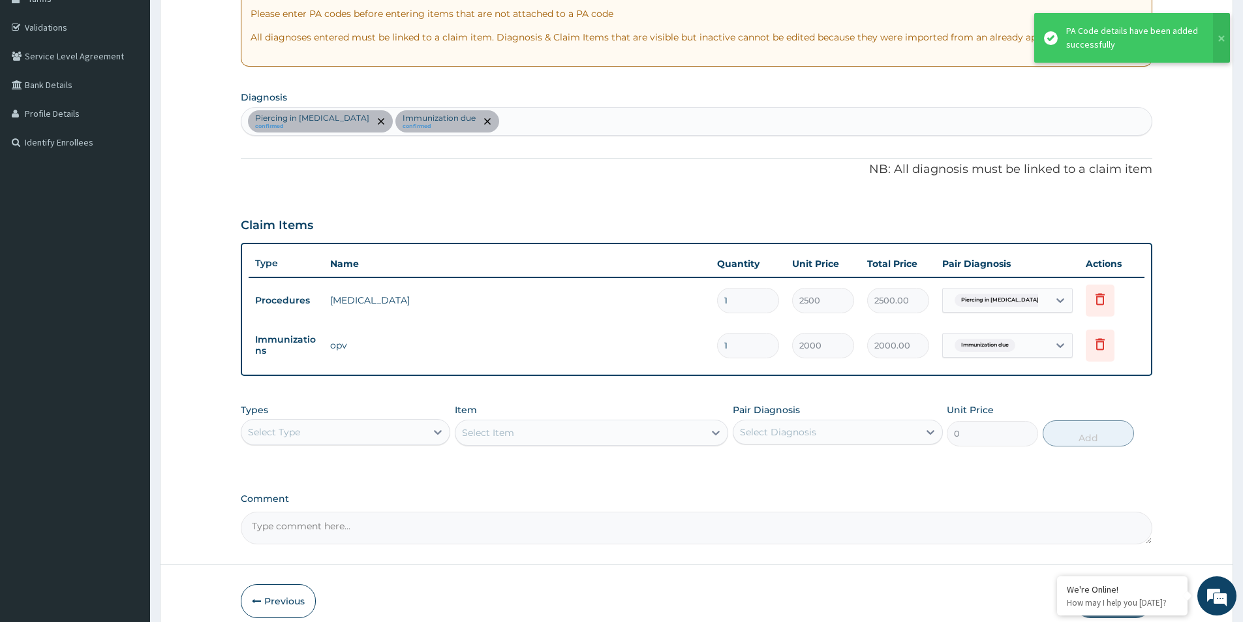
scroll to position [267, 0]
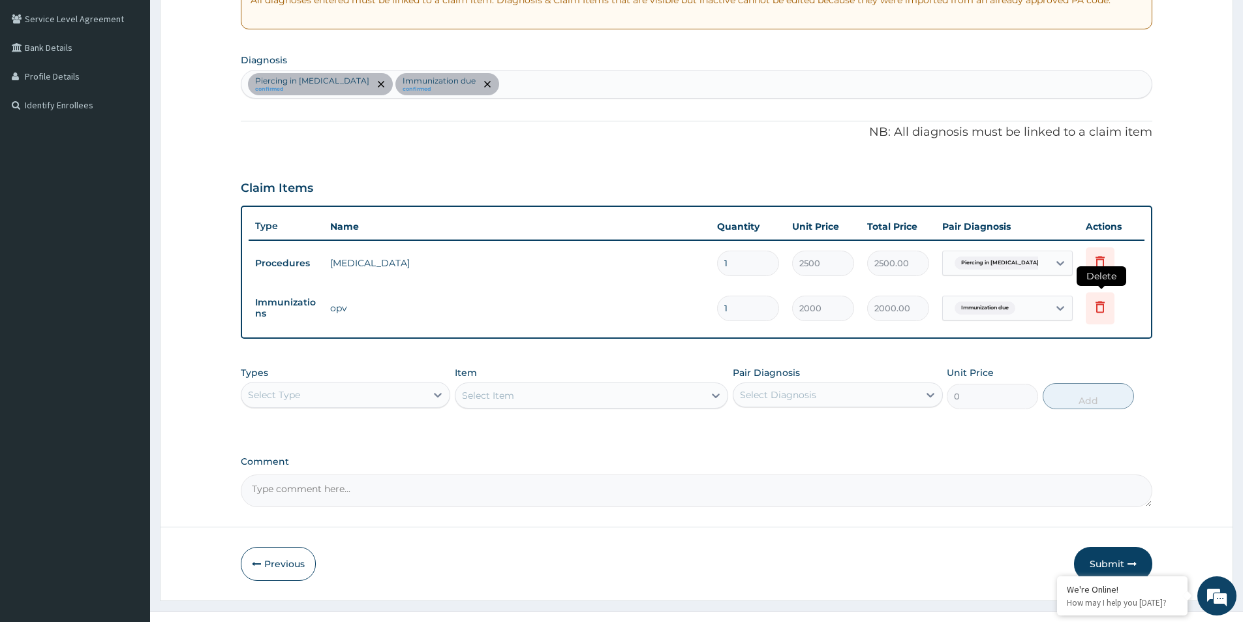
click at [1097, 318] on icon at bounding box center [1100, 308] width 29 height 32
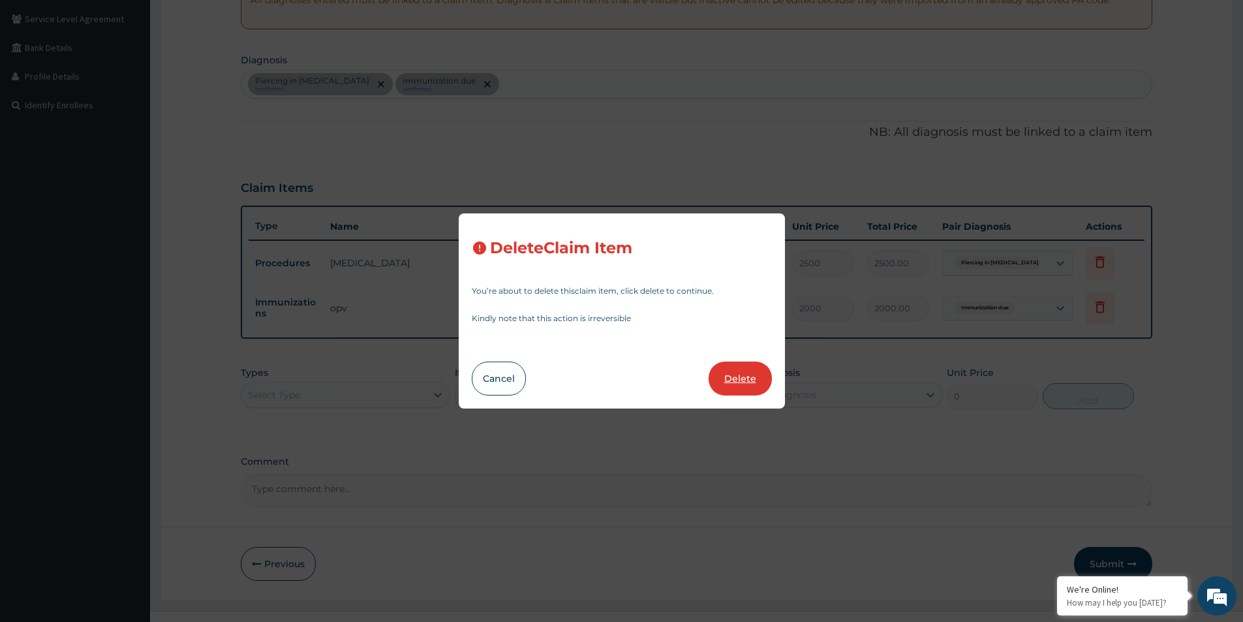
click at [756, 381] on button "Delete" at bounding box center [740, 379] width 63 height 34
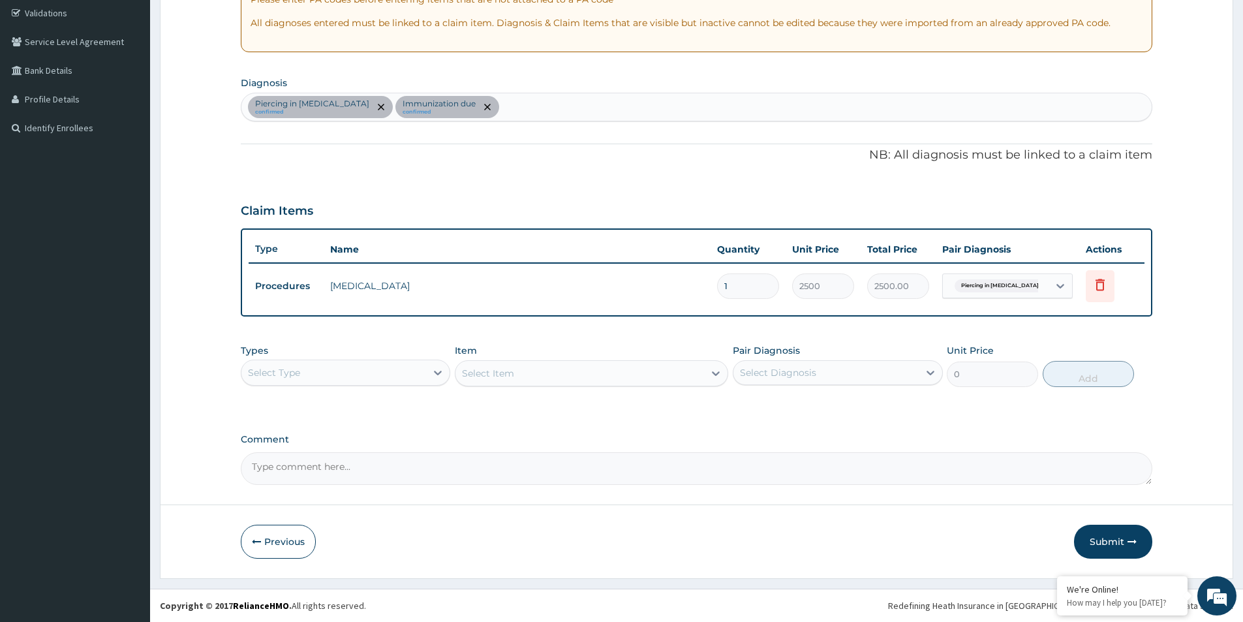
scroll to position [244, 0]
click at [484, 110] on icon "remove selection option" at bounding box center [487, 107] width 7 height 7
click at [395, 382] on div "Select Type" at bounding box center [333, 372] width 185 height 21
click at [313, 459] on div "Procedures" at bounding box center [345, 451] width 209 height 23
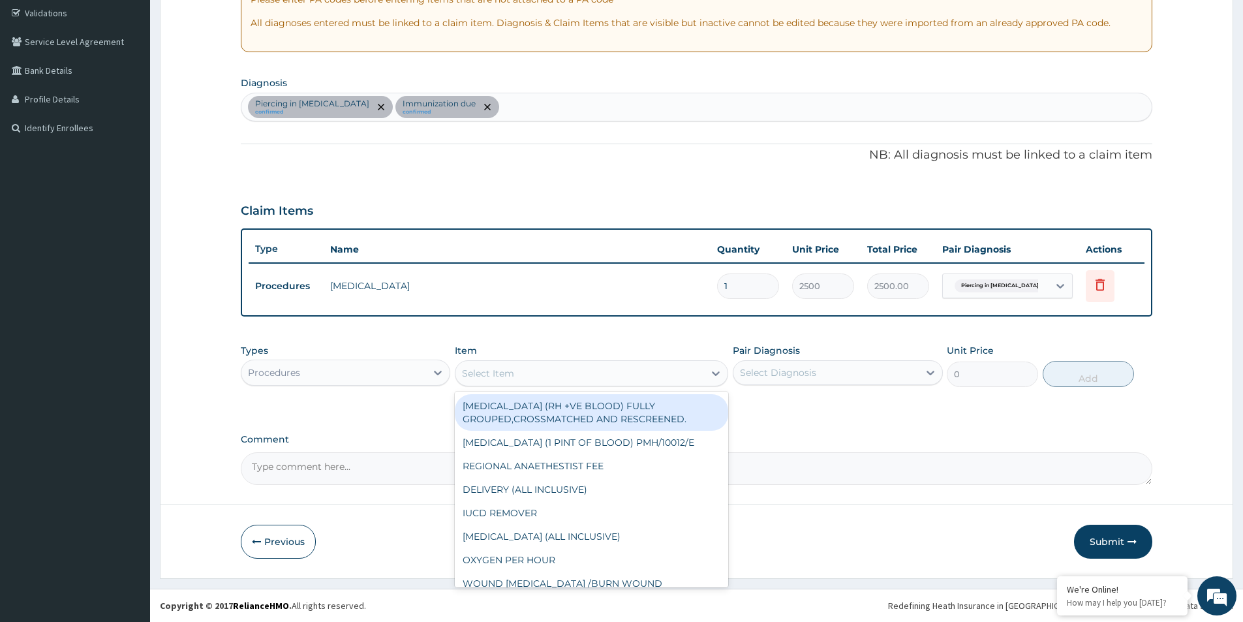
click at [570, 378] on div "Select Item" at bounding box center [580, 373] width 249 height 21
type input "GP"
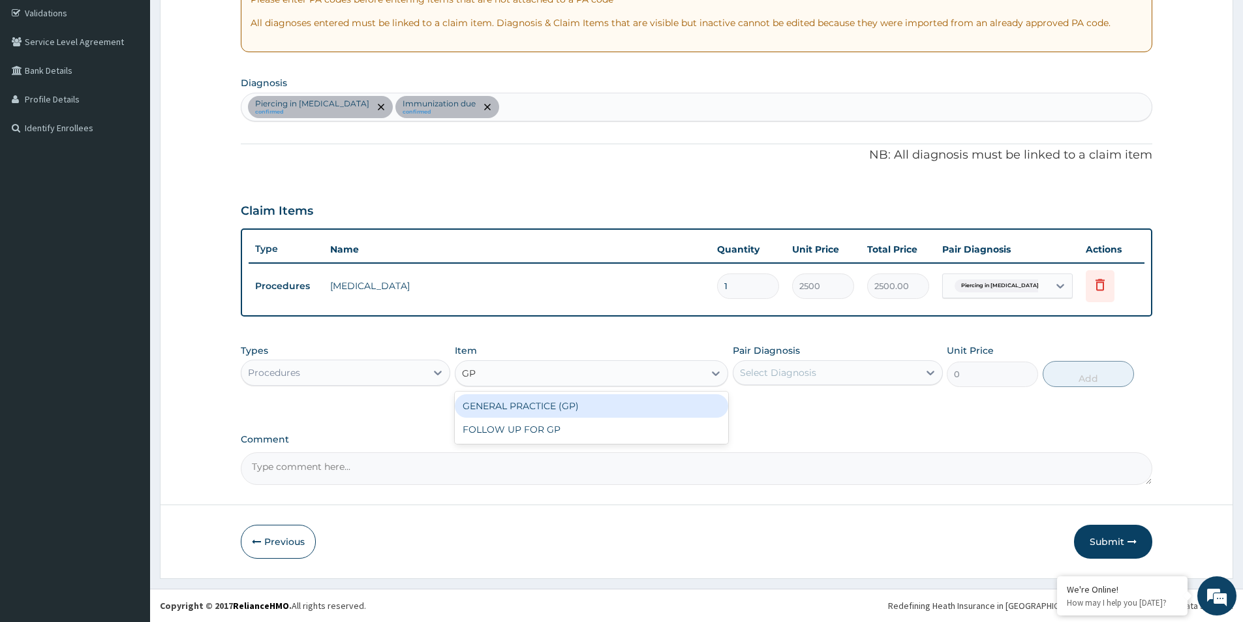
click at [566, 402] on div "GENERAL PRACTICE (GP)" at bounding box center [591, 405] width 273 height 23
type input "4000"
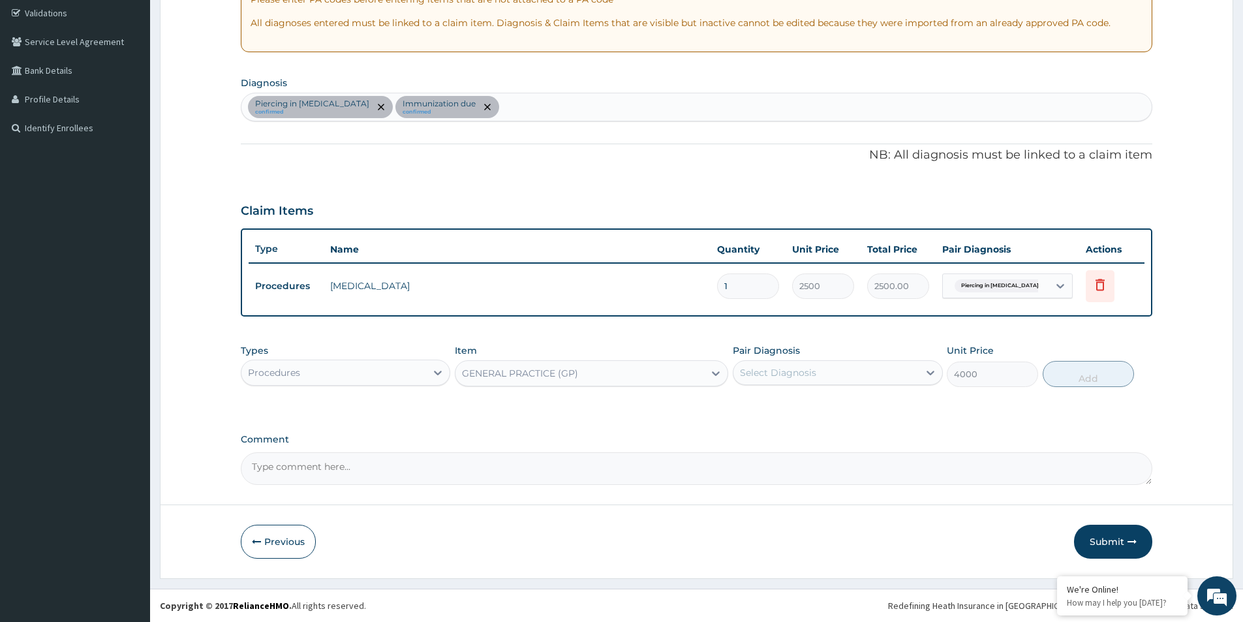
click at [858, 371] on div "Select Diagnosis" at bounding box center [826, 372] width 185 height 21
click at [820, 406] on label "Piercing in external ear" at bounding box center [821, 404] width 135 height 13
checkbox input "true"
click at [1061, 373] on button "Add" at bounding box center [1088, 374] width 91 height 26
type input "0"
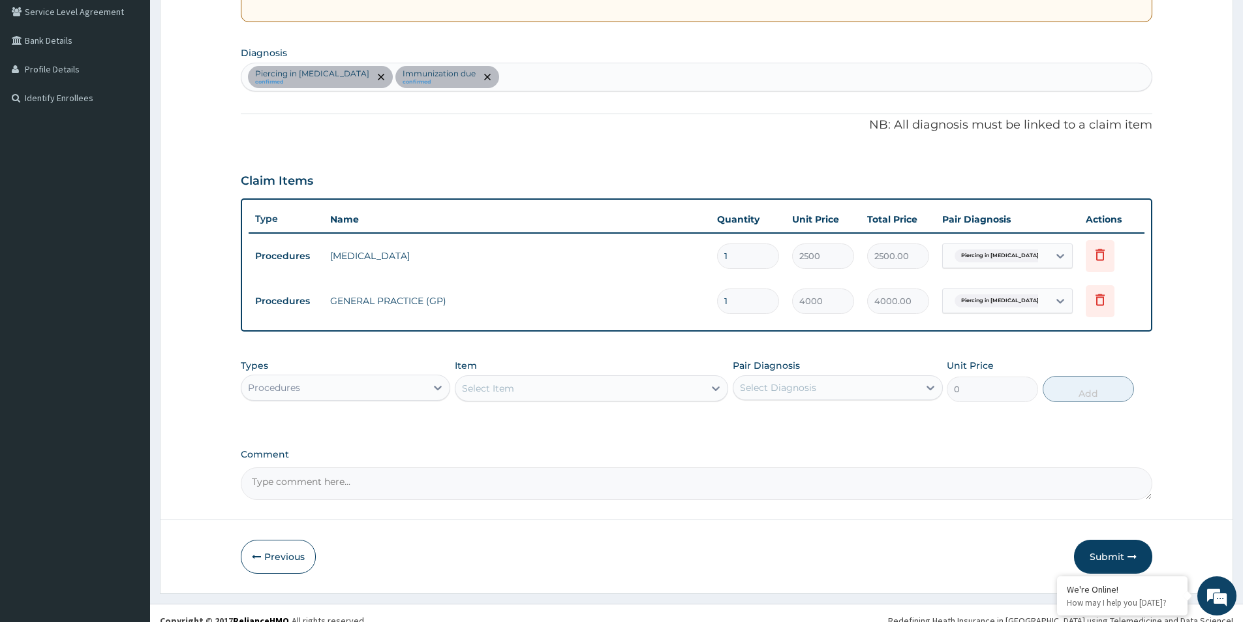
scroll to position [289, 0]
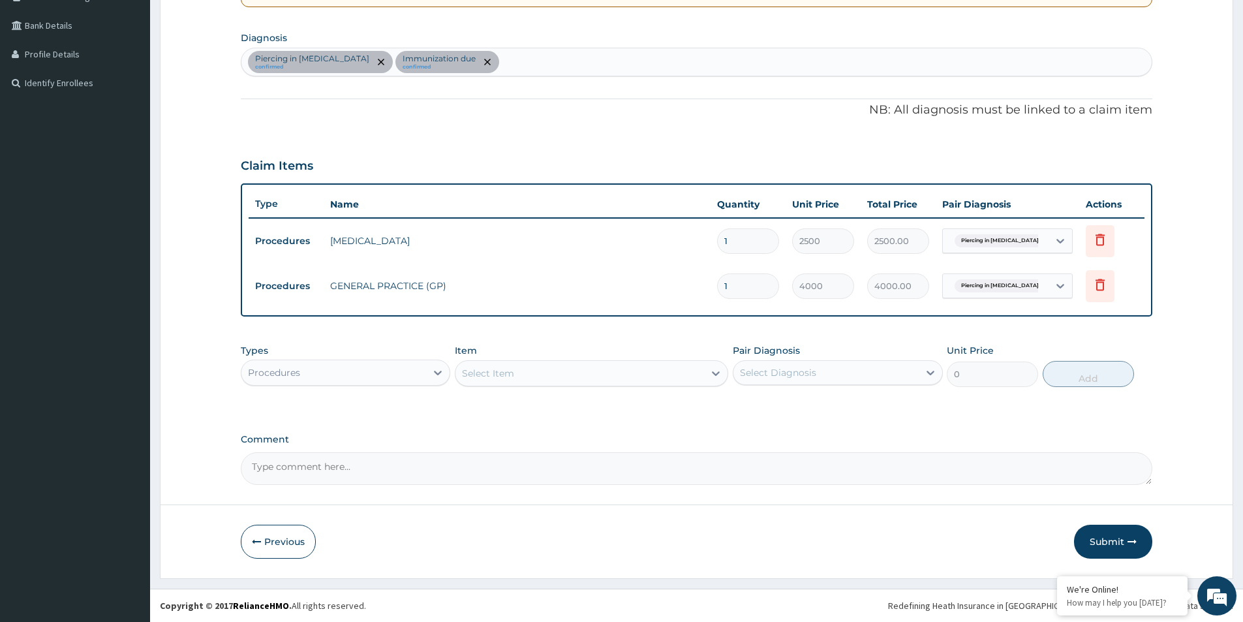
click at [300, 472] on textarea "Comment" at bounding box center [697, 468] width 912 height 33
type textarea "FOR THE ABOVE NAMED ENROLLEE'S BABY"
click at [1128, 549] on button "Submit" at bounding box center [1113, 542] width 78 height 34
click at [484, 60] on icon "remove selection option" at bounding box center [487, 62] width 7 height 7
click at [1037, 283] on div "Piercing in external ear" at bounding box center [996, 286] width 106 height 22
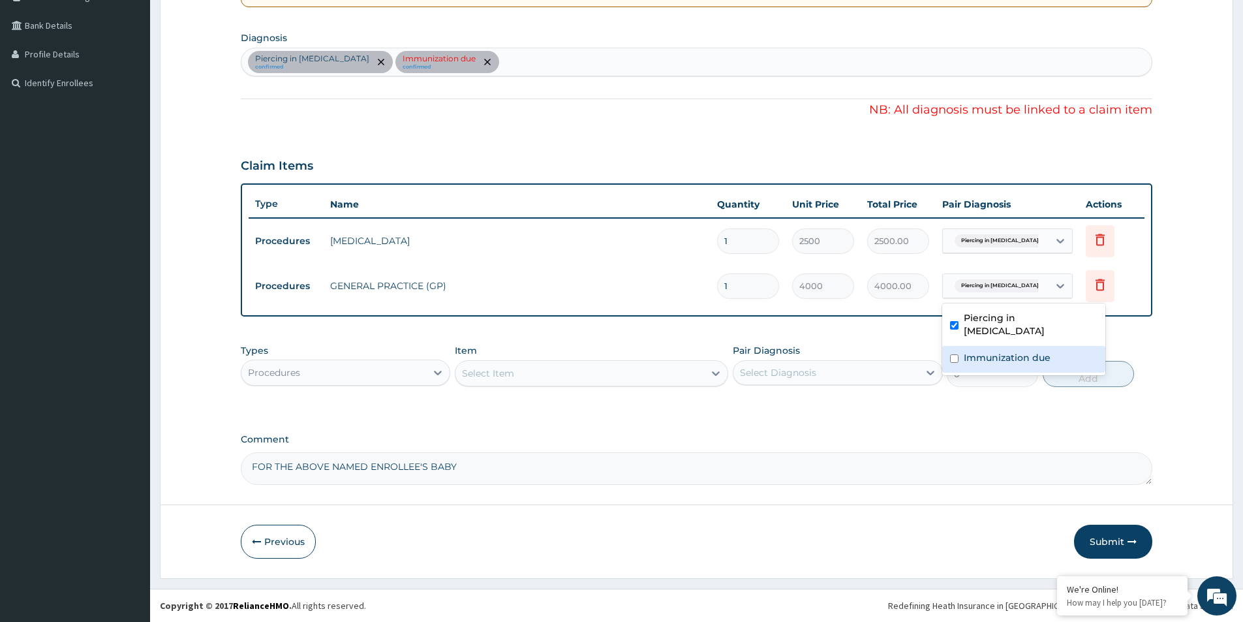
drag, startPoint x: 973, startPoint y: 352, endPoint x: 1019, endPoint y: 352, distance: 45.7
click at [972, 352] on div "Immunization due" at bounding box center [1023, 359] width 163 height 27
checkbox input "true"
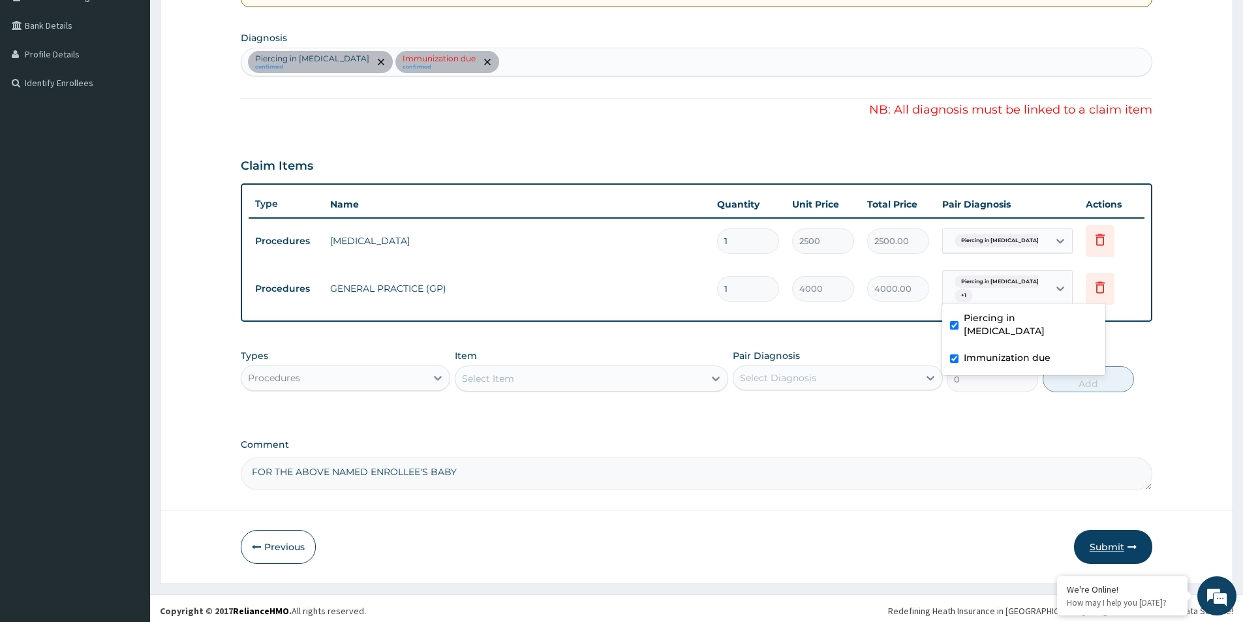
click at [1120, 549] on button "Submit" at bounding box center [1113, 547] width 78 height 34
